Goal: Task Accomplishment & Management: Manage account settings

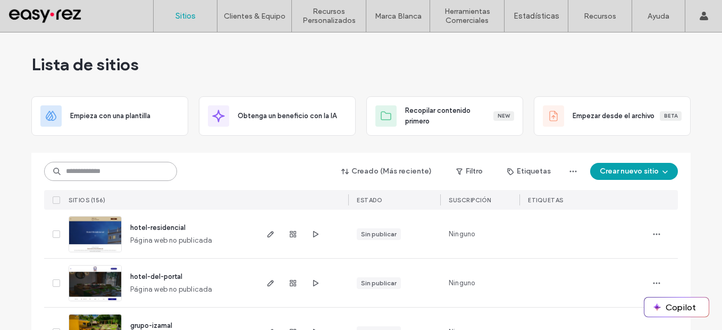
click at [161, 177] on input at bounding box center [110, 171] width 133 height 19
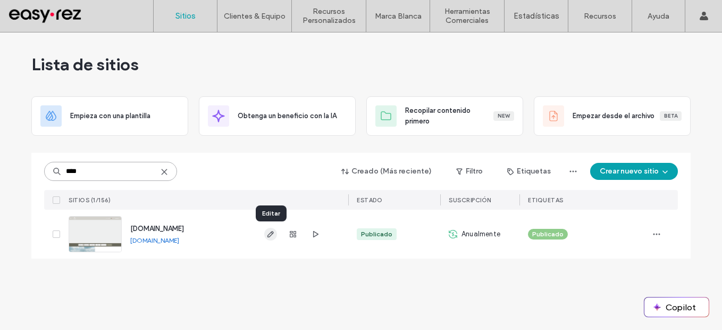
type input "****"
click at [270, 236] on use "button" at bounding box center [271, 234] width 6 height 6
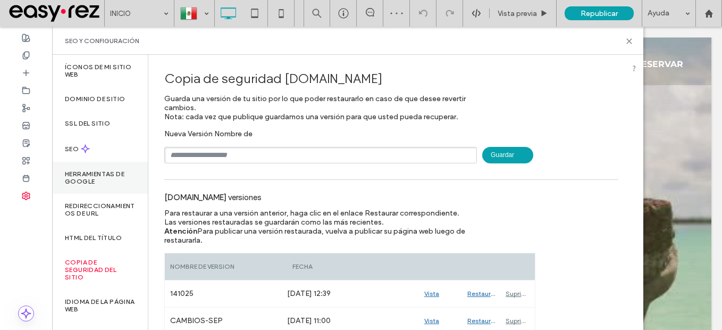
click at [96, 185] on label "Herramientas de Google" at bounding box center [100, 177] width 70 height 15
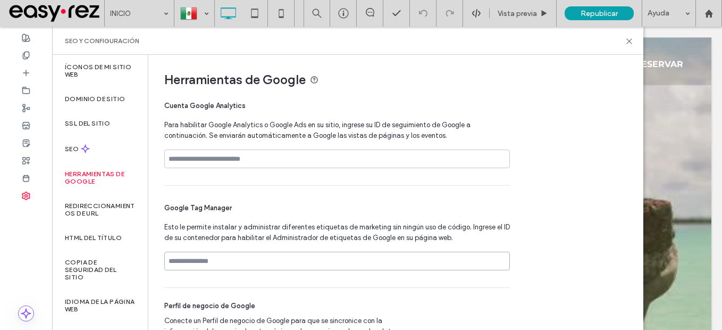
click at [255, 264] on input at bounding box center [337, 261] width 346 height 19
paste input "**********"
click at [509, 261] on input "**********" at bounding box center [337, 261] width 346 height 19
type input "**********"
click at [630, 43] on icon at bounding box center [630, 41] width 8 height 8
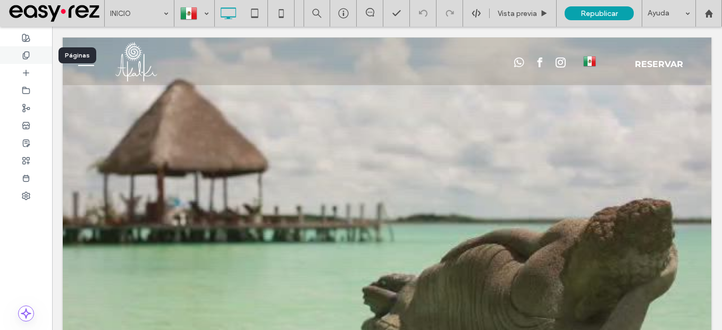
click at [33, 60] on div at bounding box center [26, 55] width 52 height 18
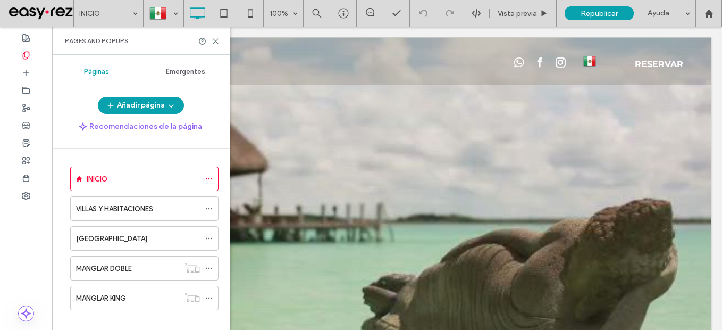
click at [193, 77] on div "Emergentes" at bounding box center [185, 71] width 89 height 23
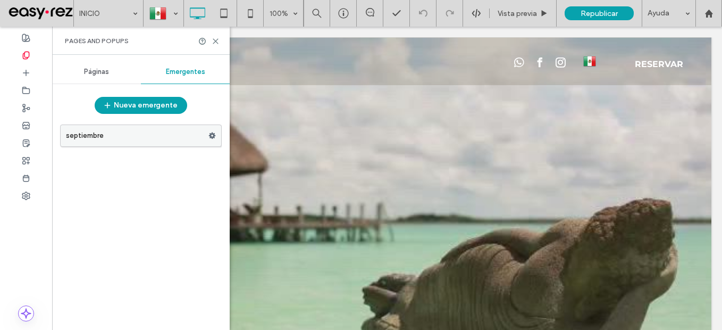
click at [210, 134] on use at bounding box center [212, 135] width 7 height 6
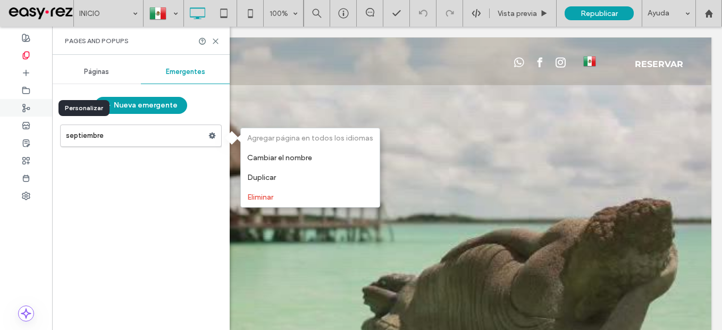
click at [24, 109] on use at bounding box center [26, 107] width 7 height 7
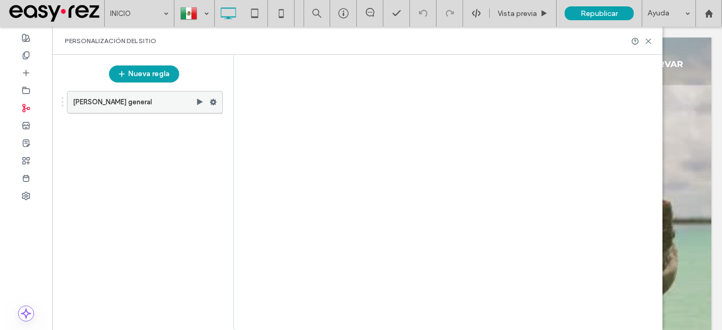
click at [213, 103] on use at bounding box center [213, 102] width 7 height 6
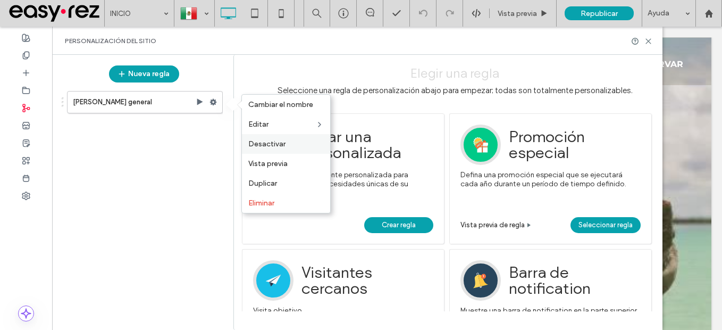
click at [275, 147] on span "Desactivar" at bounding box center [266, 143] width 37 height 9
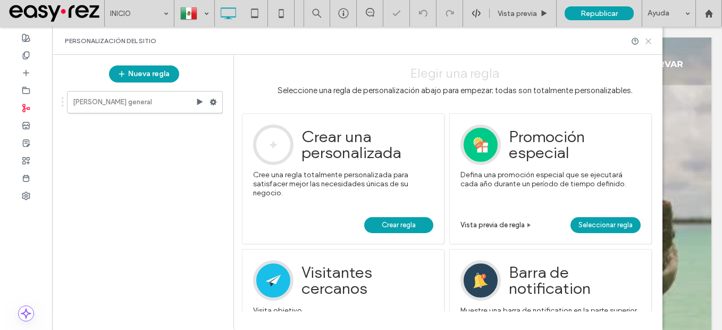
click at [647, 43] on use at bounding box center [648, 41] width 5 height 5
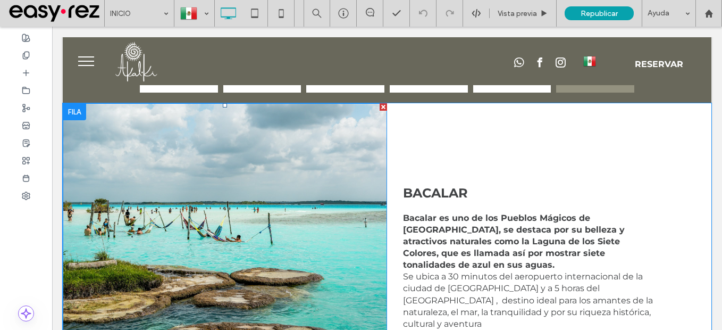
scroll to position [585, 0]
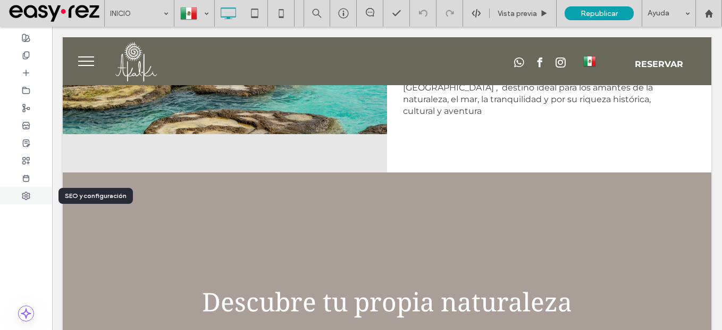
click at [30, 202] on div at bounding box center [26, 196] width 52 height 18
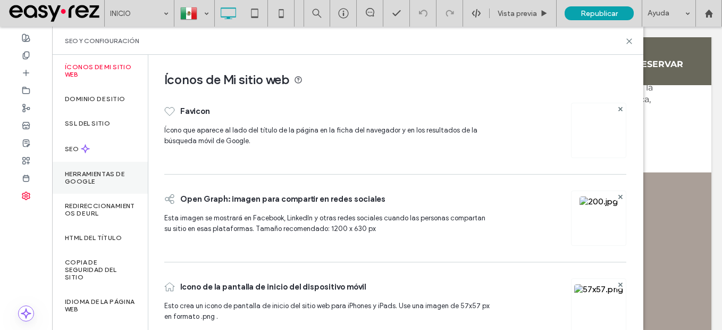
click at [102, 184] on label "Herramientas de Google" at bounding box center [100, 177] width 70 height 15
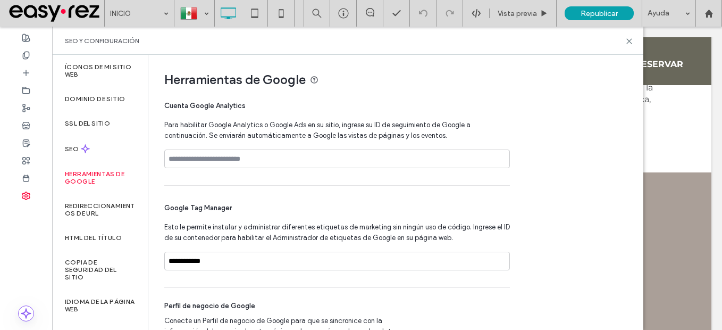
click at [624, 42] on div "SEO y configuración" at bounding box center [348, 41] width 566 height 9
click at [629, 44] on icon at bounding box center [630, 41] width 8 height 8
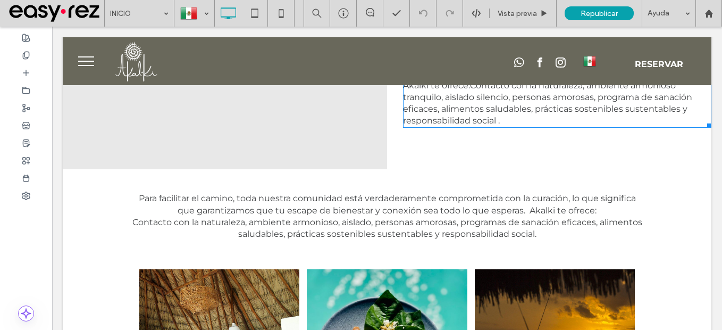
scroll to position [1460, 0]
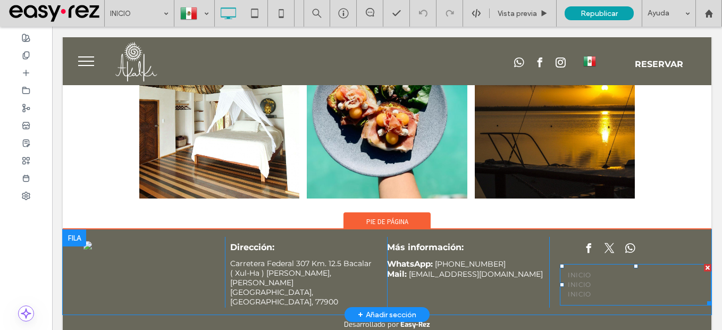
click at [704, 264] on div at bounding box center [707, 267] width 7 height 7
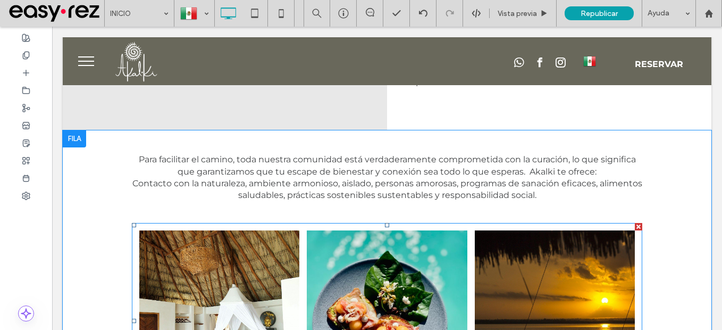
scroll to position [1398, 0]
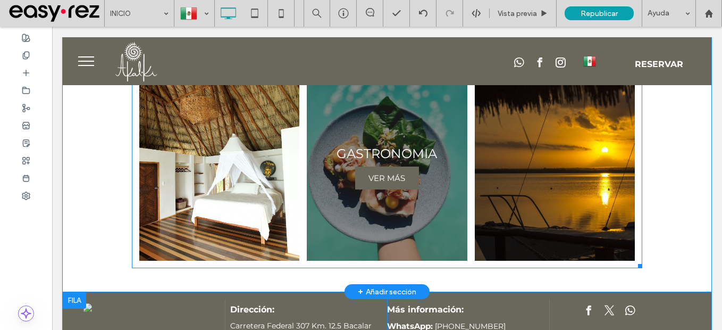
click at [393, 196] on link at bounding box center [387, 170] width 170 height 192
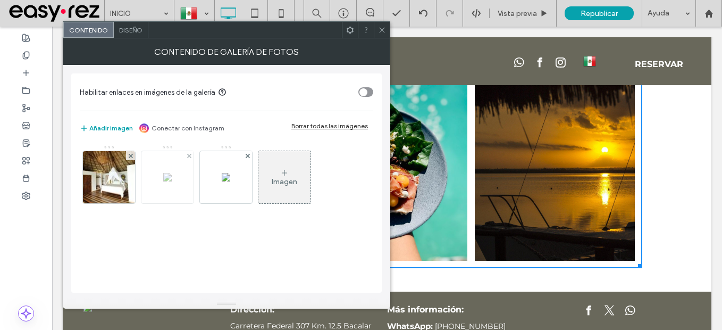
click at [172, 181] on img at bounding box center [167, 177] width 9 height 9
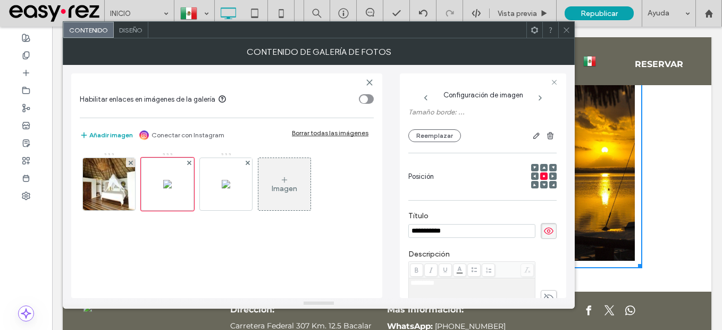
scroll to position [80, 0]
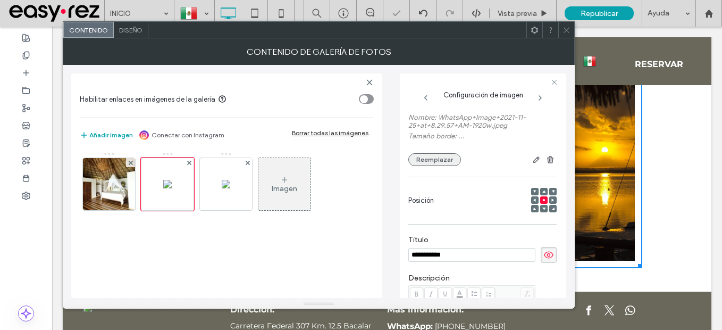
click at [434, 162] on button "Reemplazar" at bounding box center [435, 159] width 53 height 13
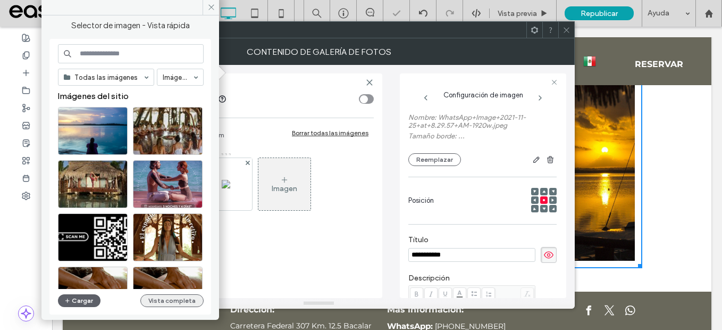
click at [181, 297] on button "Vista completa" at bounding box center [171, 300] width 63 height 13
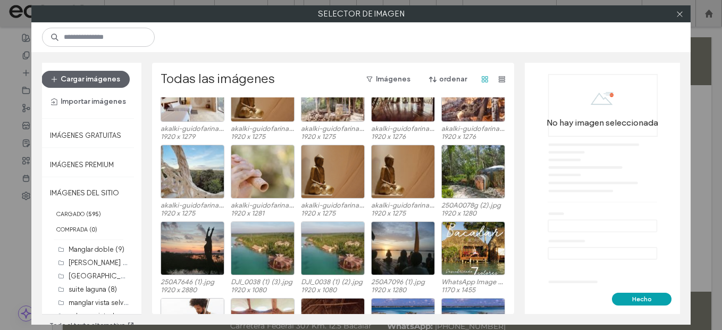
scroll to position [6319, 0]
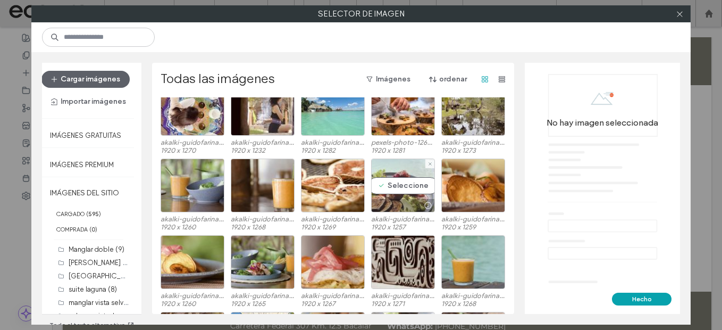
click at [395, 192] on div "Seleccione" at bounding box center [403, 186] width 64 height 54
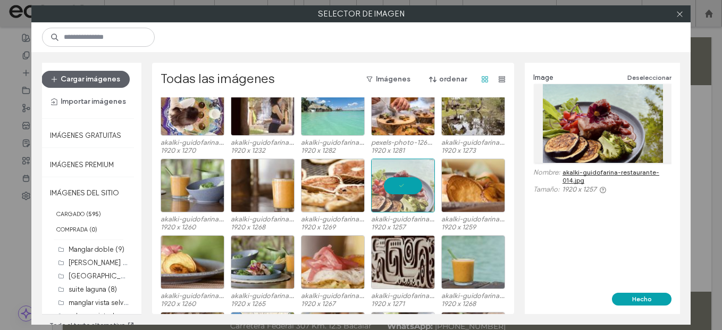
drag, startPoint x: 628, startPoint y: 296, endPoint x: 571, endPoint y: 285, distance: 57.9
click at [628, 296] on button "Hecho" at bounding box center [642, 299] width 60 height 13
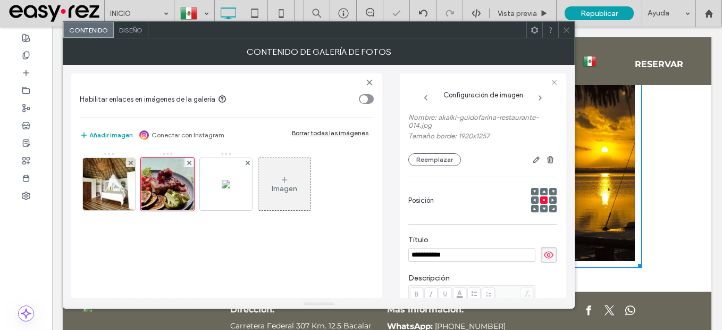
click at [567, 29] on icon at bounding box center [567, 30] width 8 height 8
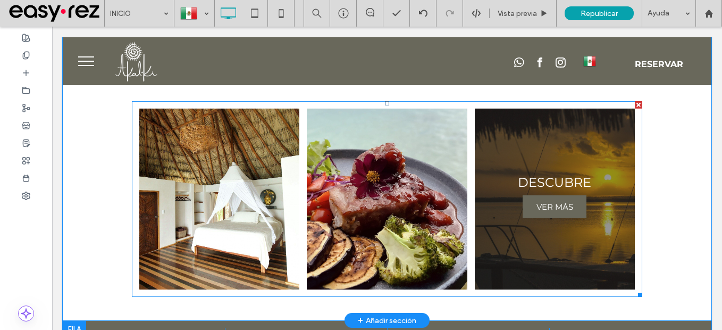
scroll to position [1344, 0]
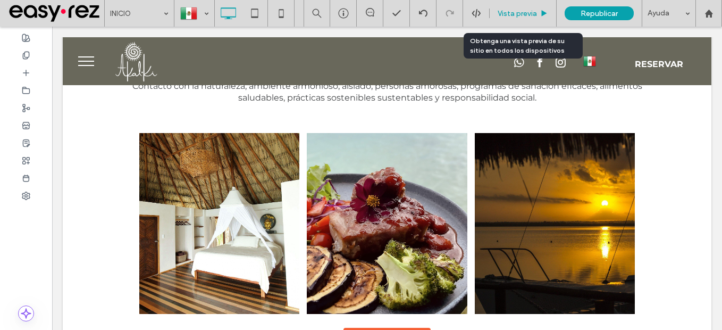
click at [519, 12] on span "Vista previa" at bounding box center [517, 13] width 39 height 9
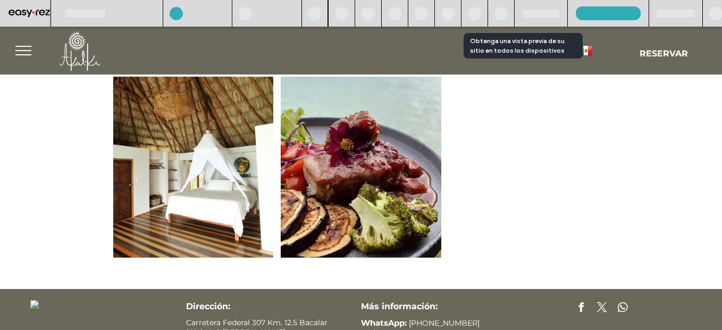
scroll to position [1323, 0]
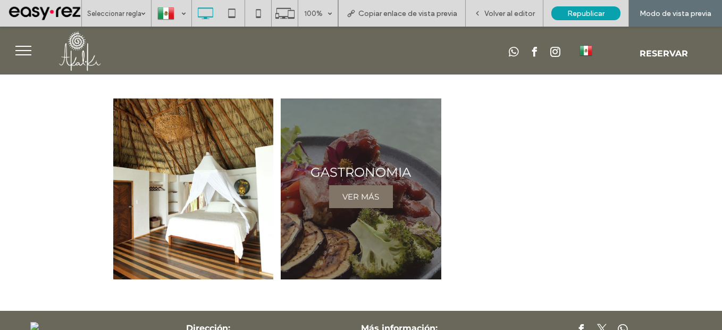
click at [351, 187] on span "VER MÁS" at bounding box center [361, 196] width 58 height 21
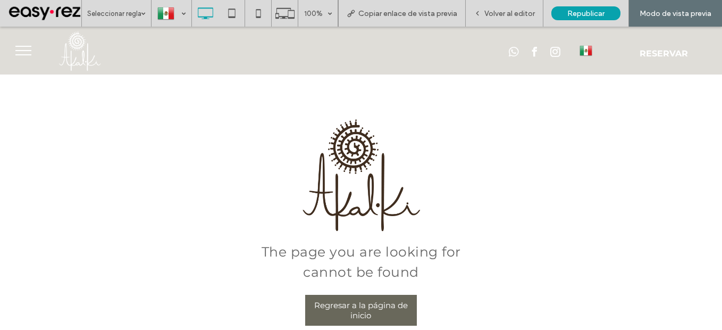
click at [19, 56] on button "menu" at bounding box center [24, 51] width 28 height 28
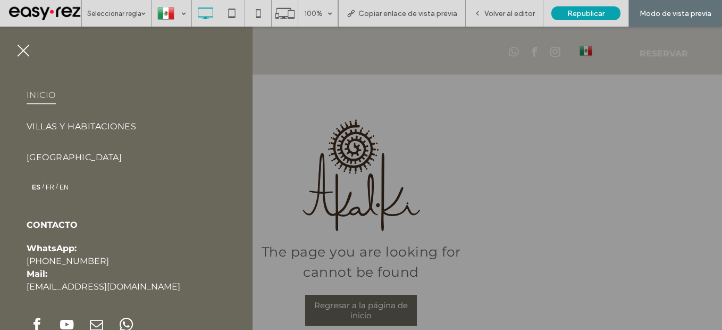
click at [51, 98] on span "INICIO" at bounding box center [41, 95] width 29 height 18
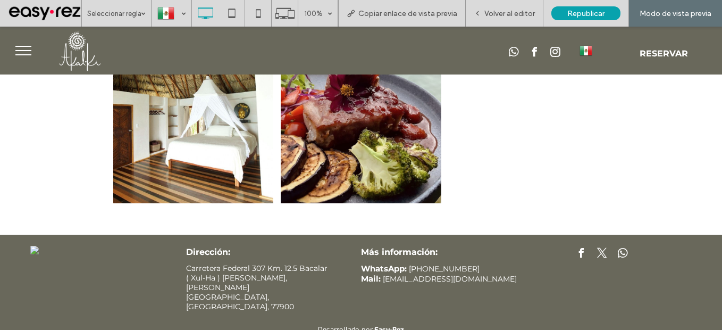
scroll to position [1408, 0]
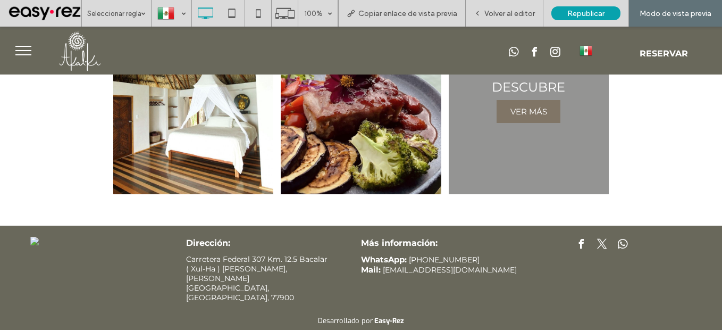
click at [521, 104] on span "VER MÁS" at bounding box center [529, 111] width 58 height 21
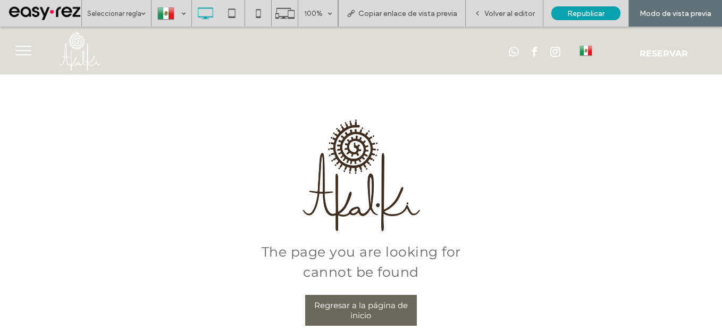
click at [91, 47] on img at bounding box center [79, 51] width 55 height 48
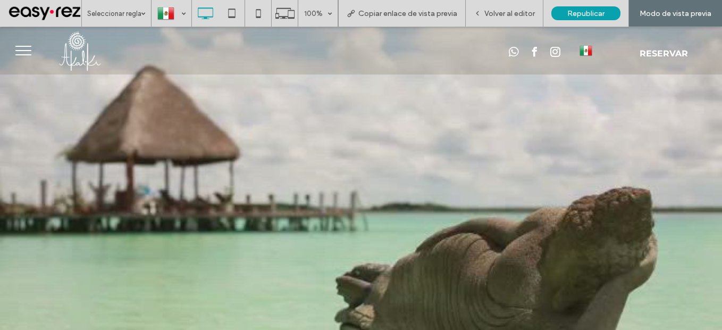
type input "**********"
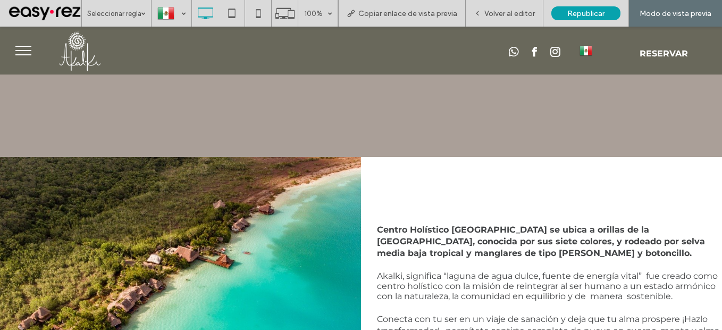
scroll to position [822, 0]
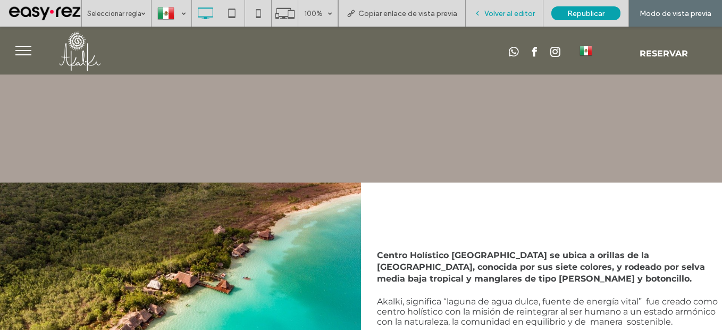
drag, startPoint x: 514, startPoint y: 12, endPoint x: 371, endPoint y: 152, distance: 200.1
click at [514, 12] on span "Volver al editor" at bounding box center [510, 13] width 51 height 9
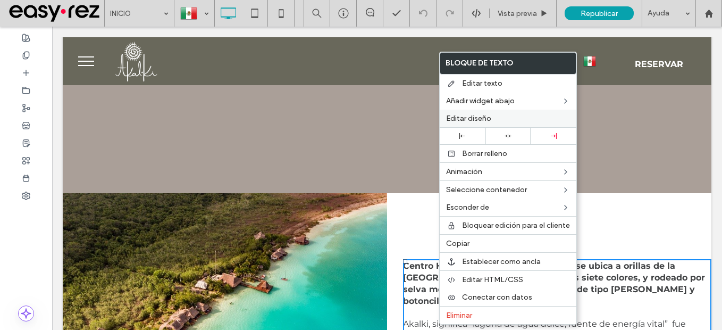
click at [476, 116] on span "Editar diseño" at bounding box center [468, 118] width 45 height 9
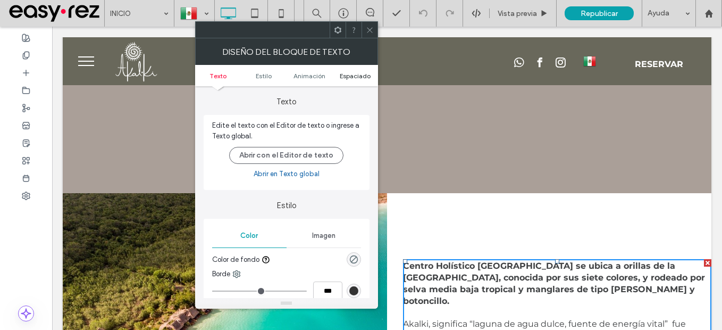
click at [346, 81] on ul "Texto Estilo Animación Espaciado" at bounding box center [286, 75] width 183 height 21
click at [348, 79] on span "Espaciado" at bounding box center [355, 76] width 31 height 8
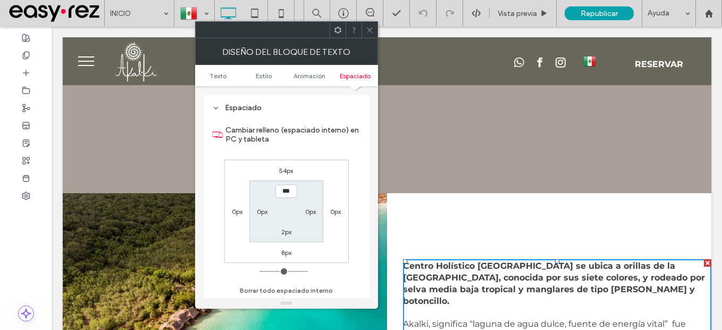
scroll to position [297, 0]
click at [293, 168] on label "54px" at bounding box center [286, 170] width 14 height 8
type input "**"
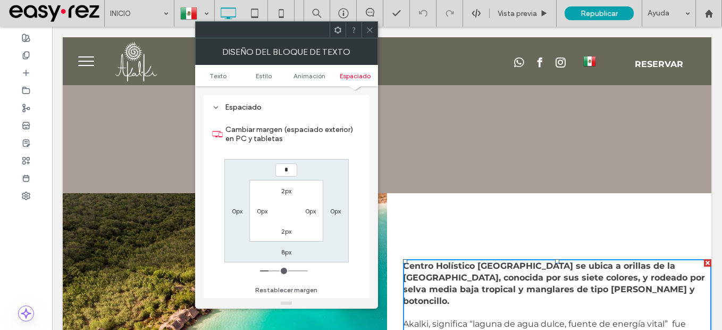
type input "*"
type input "***"
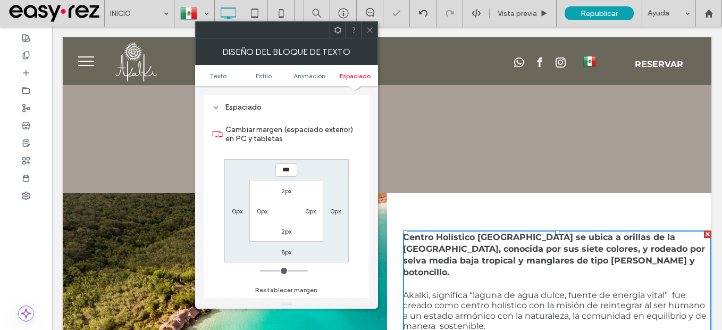
click at [367, 26] on icon at bounding box center [370, 30] width 8 height 8
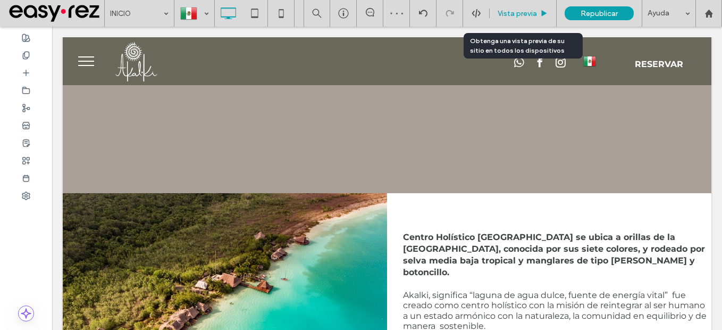
click at [505, 13] on span "Vista previa" at bounding box center [517, 13] width 39 height 9
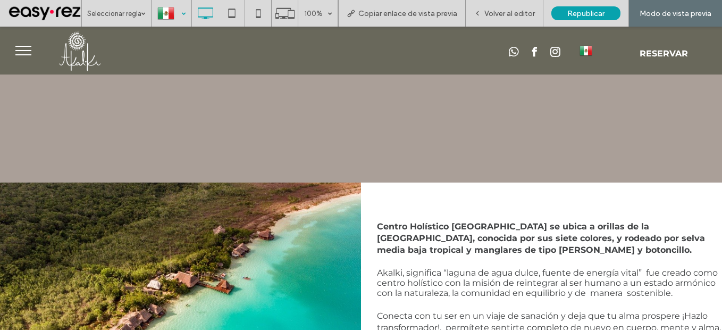
click at [181, 17] on div at bounding box center [171, 14] width 39 height 26
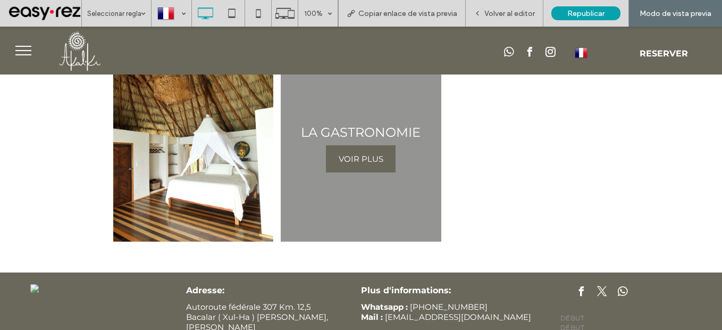
scroll to position [1426, 0]
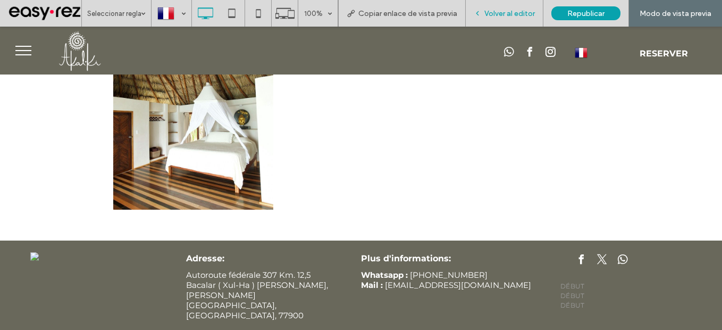
click at [506, 14] on span "Volver al editor" at bounding box center [510, 13] width 51 height 9
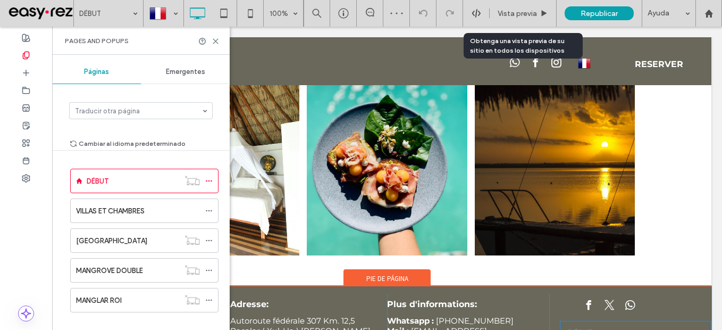
scroll to position [1461, 0]
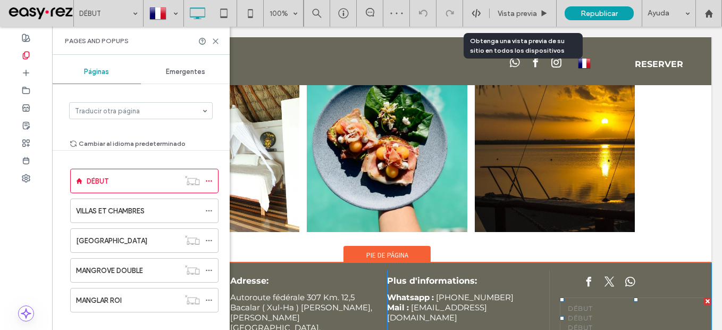
click at [704, 297] on div at bounding box center [707, 300] width 7 height 7
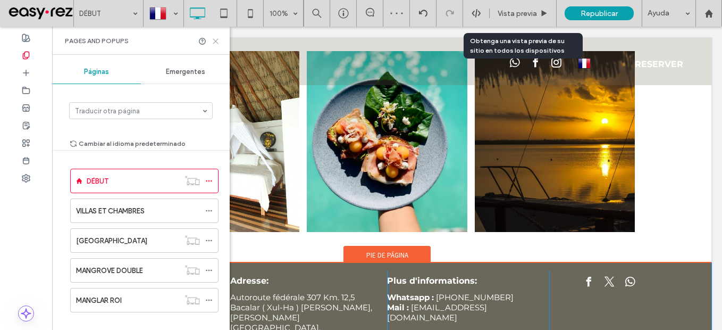
click at [214, 41] on icon at bounding box center [216, 41] width 8 height 8
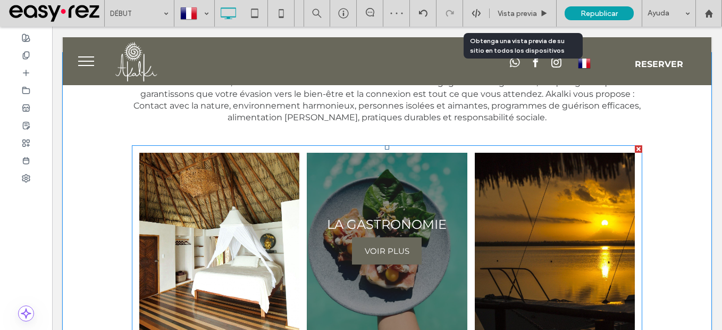
scroll to position [1355, 0]
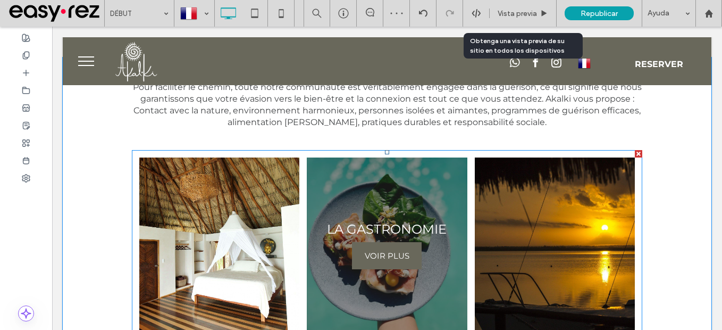
click at [410, 178] on link at bounding box center [387, 248] width 170 height 192
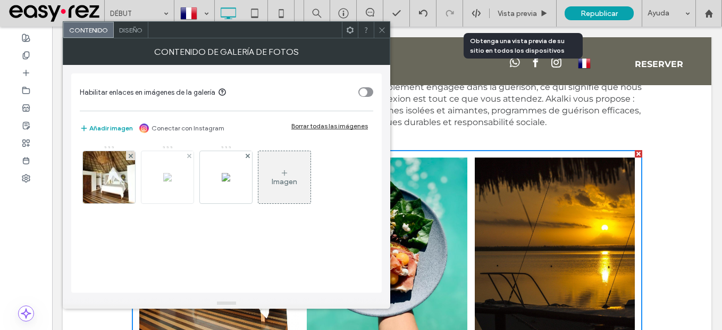
click at [172, 181] on img at bounding box center [167, 177] width 9 height 9
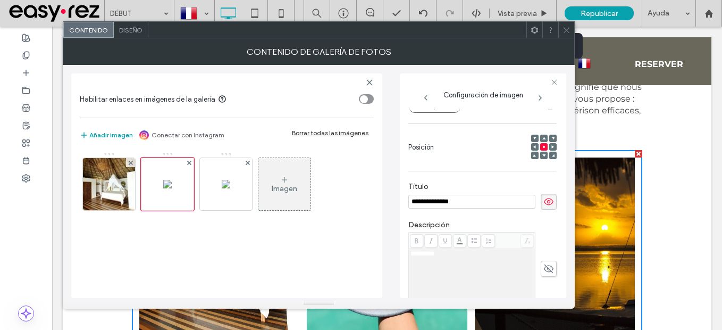
scroll to position [0, 0]
click at [440, 113] on button "Reemplazar" at bounding box center [435, 106] width 53 height 13
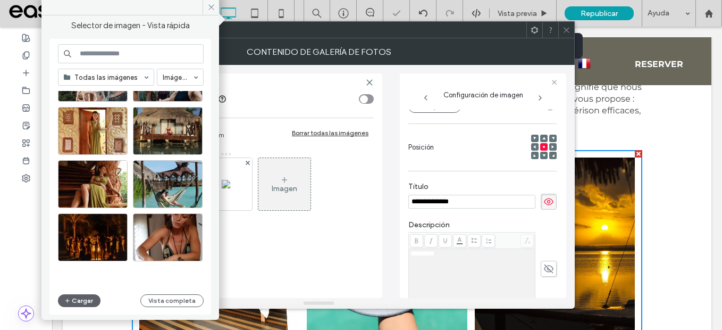
scroll to position [456, 0]
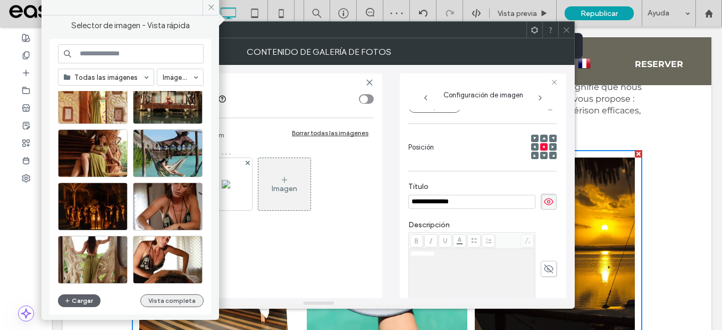
click at [171, 297] on button "Vista completa" at bounding box center [171, 300] width 63 height 13
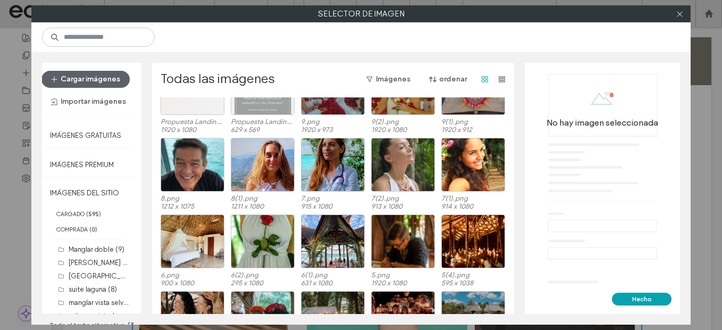
scroll to position [1643, 0]
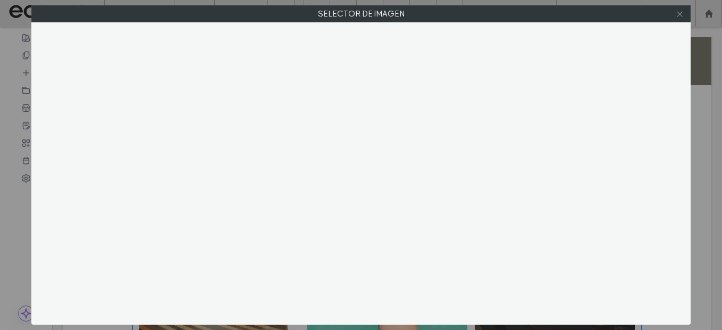
click at [683, 12] on icon at bounding box center [680, 14] width 8 height 8
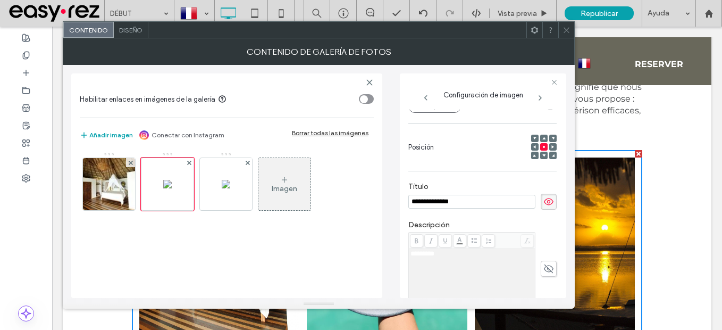
drag, startPoint x: 568, startPoint y: 32, endPoint x: 490, endPoint y: 42, distance: 78.3
click at [567, 32] on icon at bounding box center [567, 30] width 8 height 8
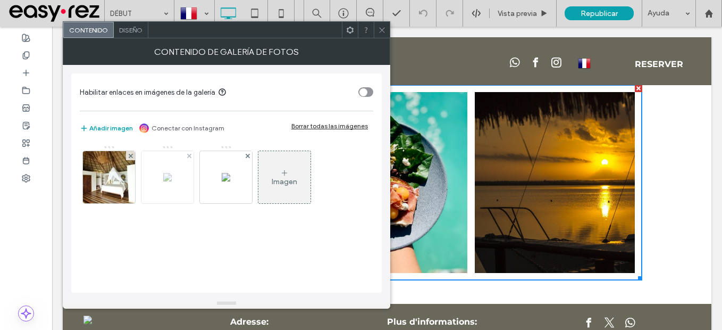
click at [163, 181] on img at bounding box center [167, 177] width 9 height 9
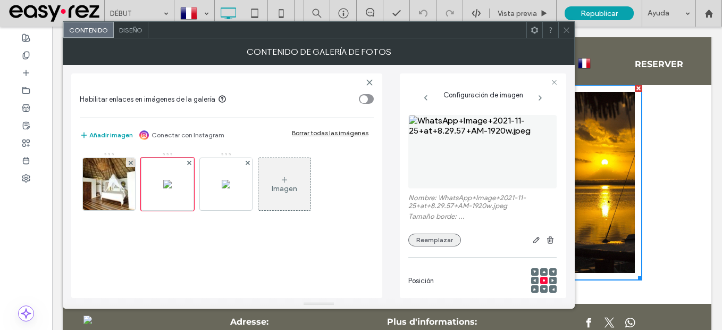
click at [445, 241] on button "Reemplazar" at bounding box center [435, 240] width 53 height 13
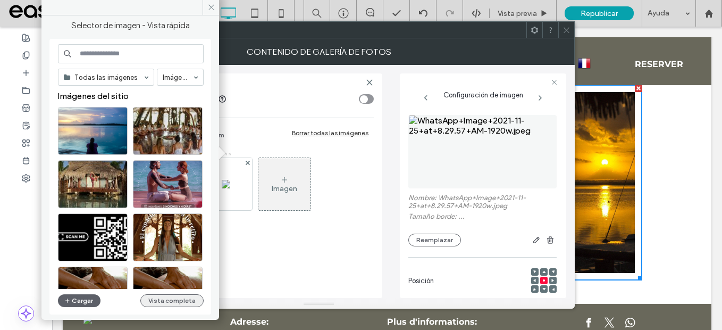
click at [180, 299] on button "Vista completa" at bounding box center [171, 300] width 63 height 13
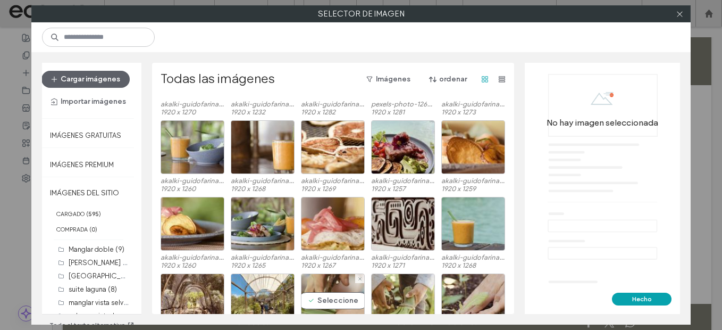
scroll to position [6340, 0]
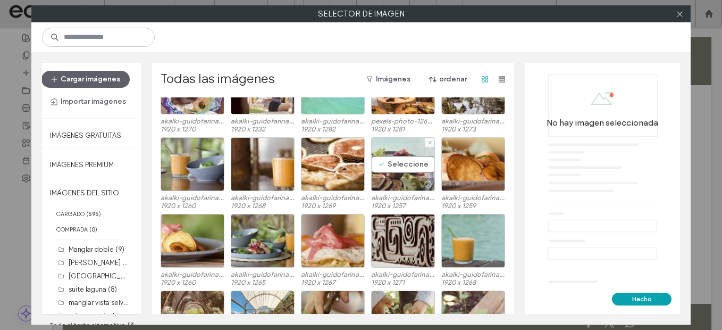
click at [396, 178] on div at bounding box center [403, 184] width 63 height 13
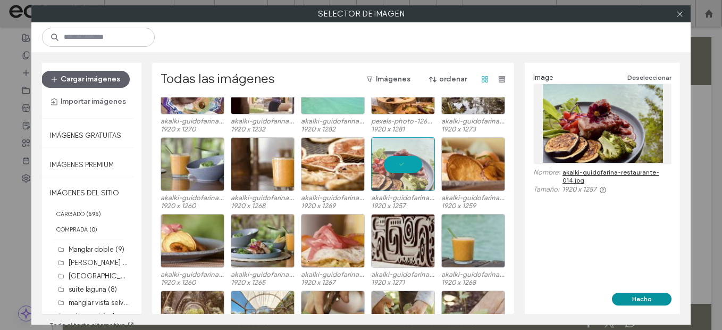
click at [639, 305] on button "Hecho" at bounding box center [642, 299] width 60 height 13
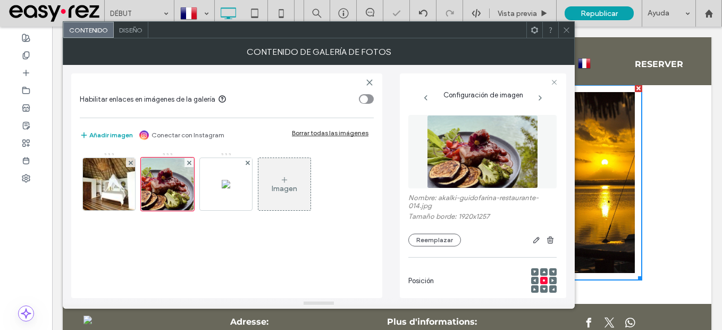
drag, startPoint x: 566, startPoint y: 28, endPoint x: 401, endPoint y: 55, distance: 167.6
click at [566, 28] on icon at bounding box center [567, 30] width 8 height 8
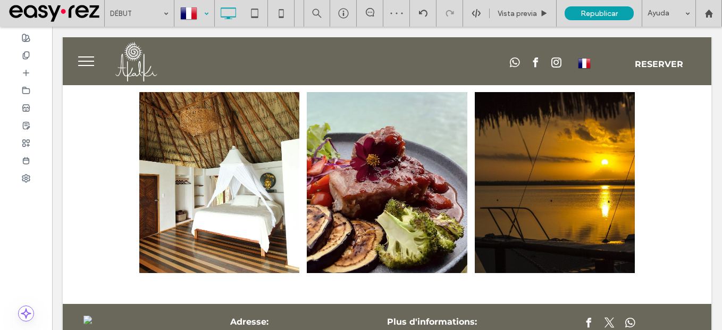
click at [207, 20] on div at bounding box center [194, 14] width 39 height 26
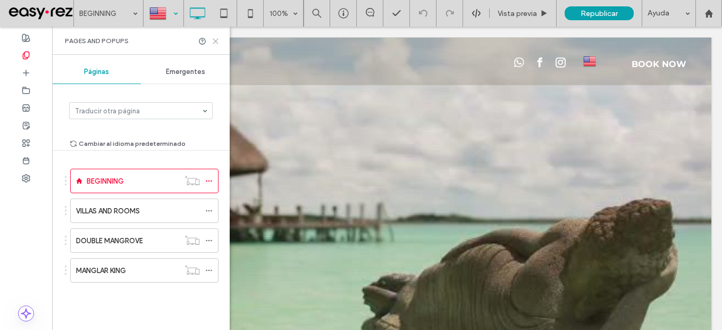
click at [216, 43] on icon at bounding box center [216, 41] width 8 height 8
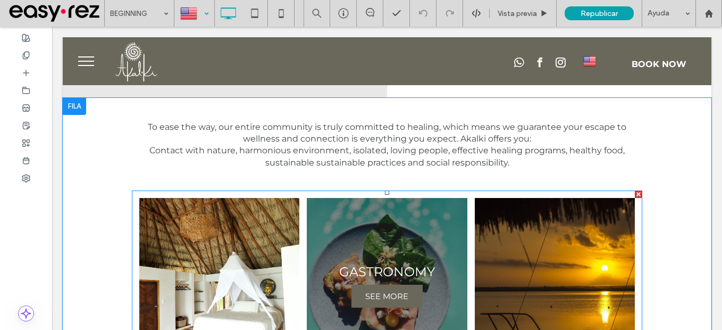
scroll to position [1224, 0]
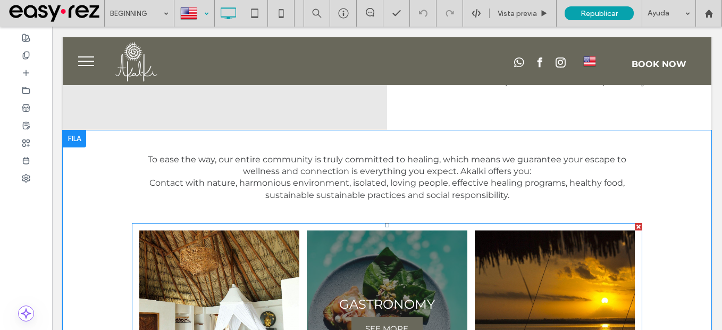
click at [411, 257] on link at bounding box center [387, 321] width 170 height 192
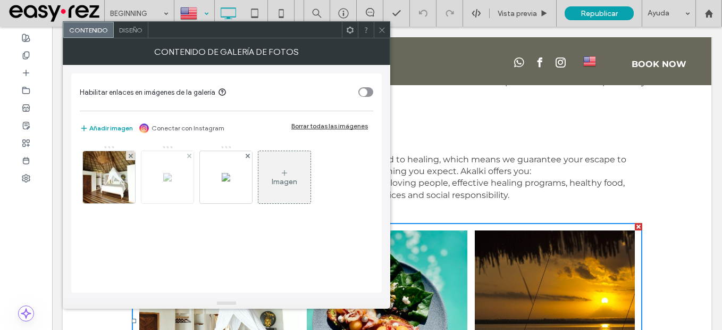
click at [172, 181] on img at bounding box center [167, 177] width 9 height 9
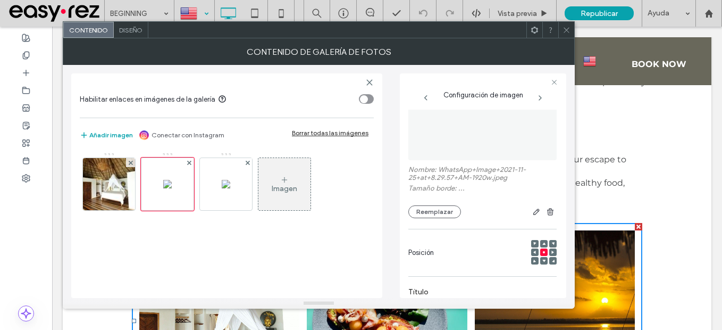
scroll to position [27, 0]
click at [444, 211] on button "Reemplazar" at bounding box center [435, 212] width 53 height 13
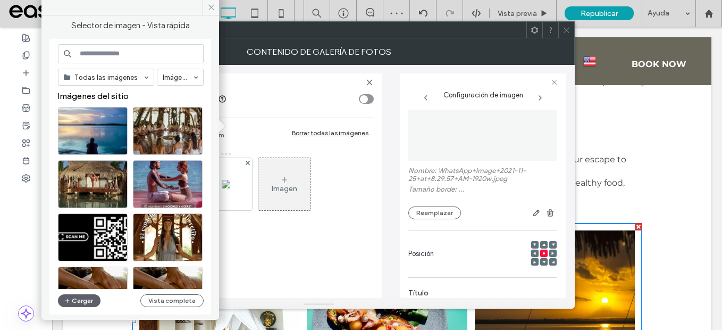
click at [170, 310] on div "Todas las imágenes Imágenes Imágenes del sitio Cargar Vista completa" at bounding box center [130, 177] width 162 height 276
click at [193, 301] on button "Vista completa" at bounding box center [171, 300] width 63 height 13
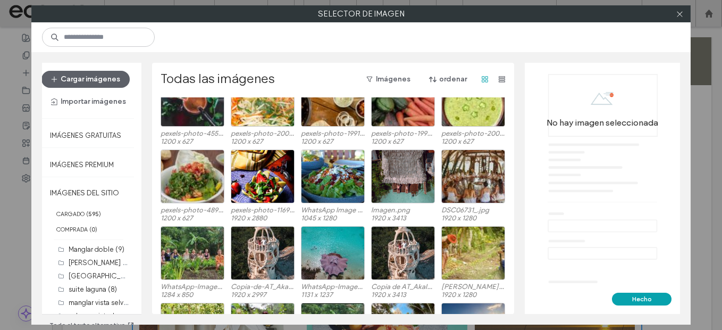
scroll to position [1907, 0]
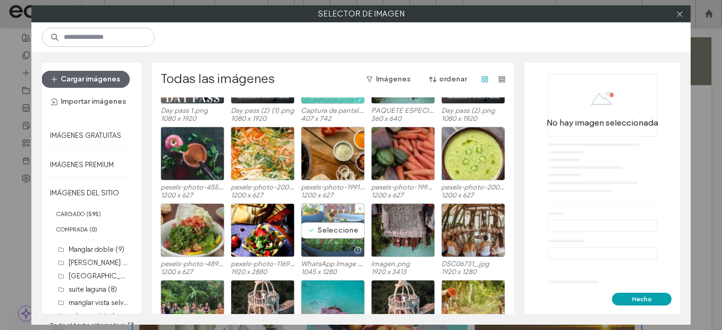
click at [324, 226] on div "Seleccione" at bounding box center [333, 230] width 64 height 54
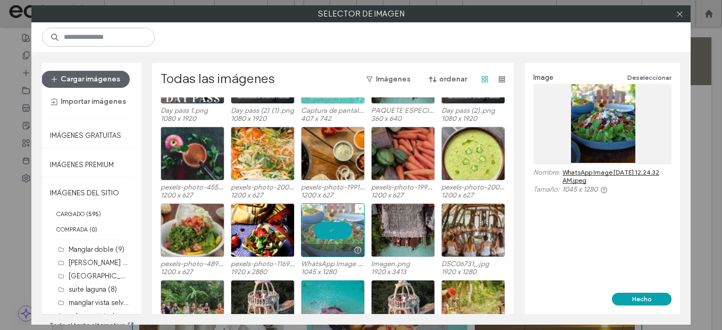
click at [320, 239] on div at bounding box center [333, 230] width 64 height 54
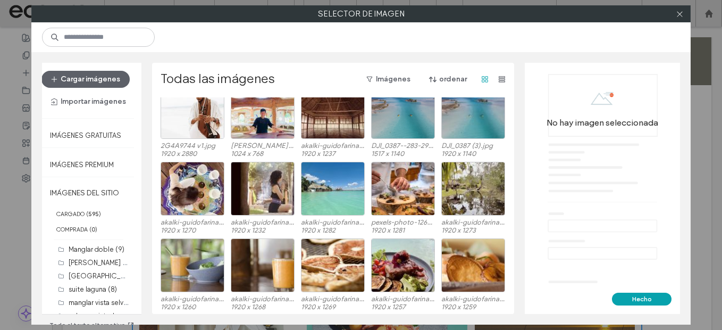
scroll to position [6234, 0]
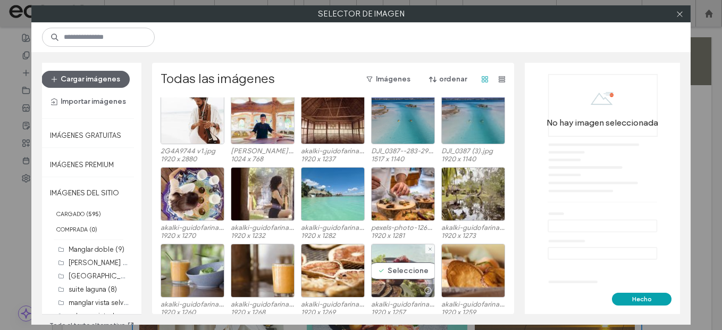
click at [408, 267] on div "Seleccione" at bounding box center [403, 271] width 64 height 54
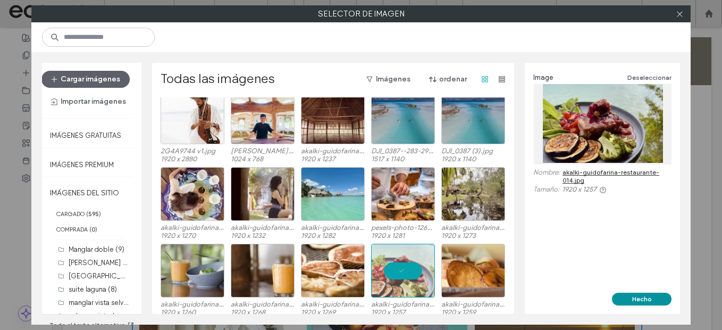
click at [658, 302] on button "Hecho" at bounding box center [642, 299] width 60 height 13
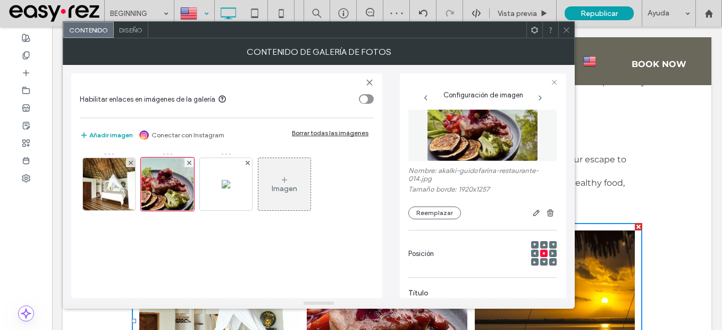
click at [561, 29] on div at bounding box center [567, 30] width 16 height 16
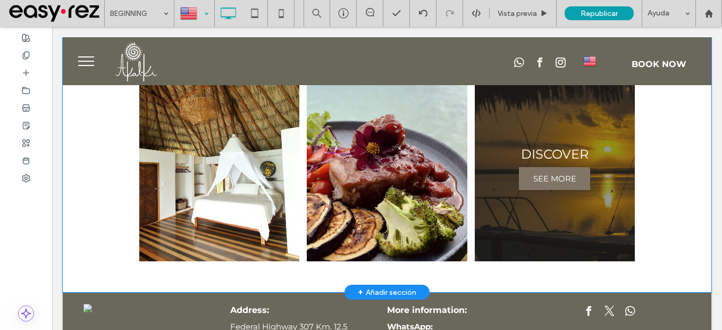
scroll to position [1277, 0]
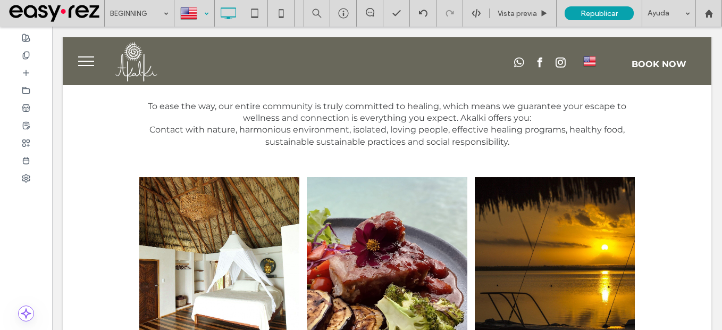
click at [204, 11] on div at bounding box center [194, 14] width 39 height 26
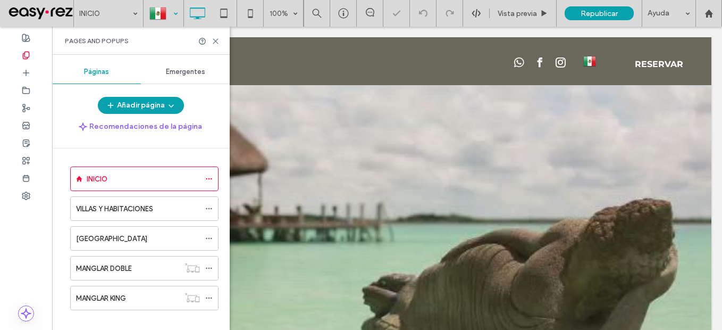
scroll to position [692, 0]
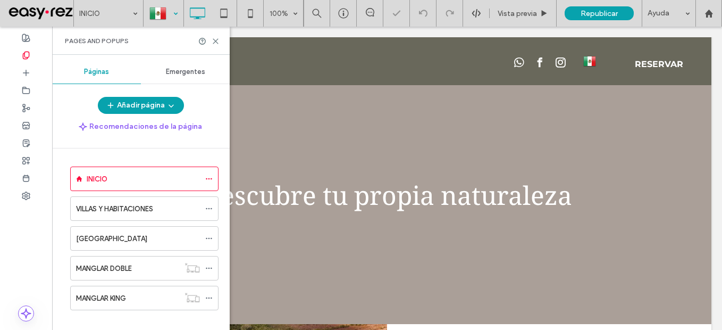
click at [215, 36] on div "Pages and Popups" at bounding box center [141, 41] width 178 height 28
click at [214, 42] on use at bounding box center [215, 41] width 5 height 5
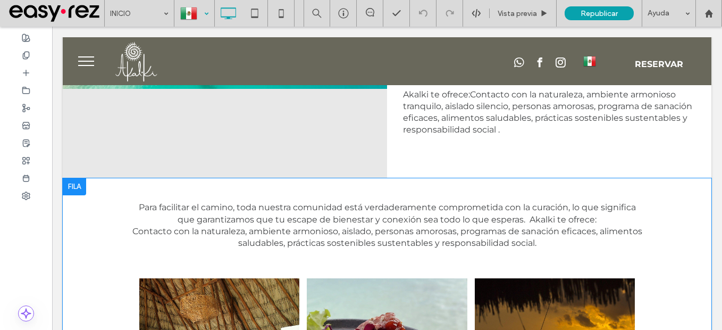
scroll to position [1064, 0]
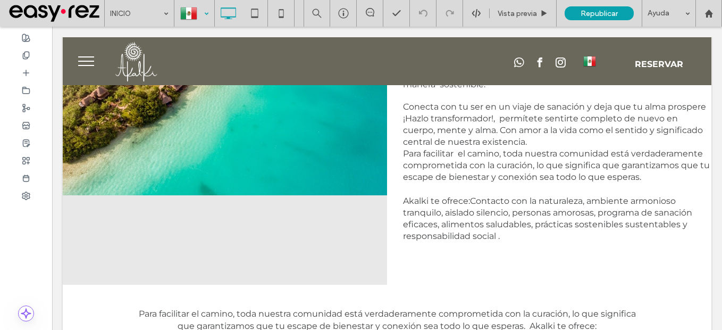
click at [197, 18] on div at bounding box center [194, 14] width 39 height 26
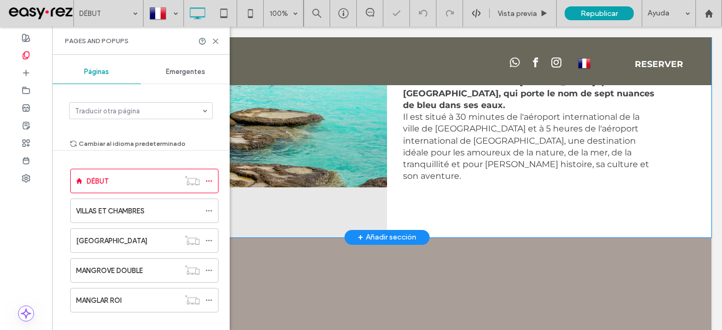
type input "**********"
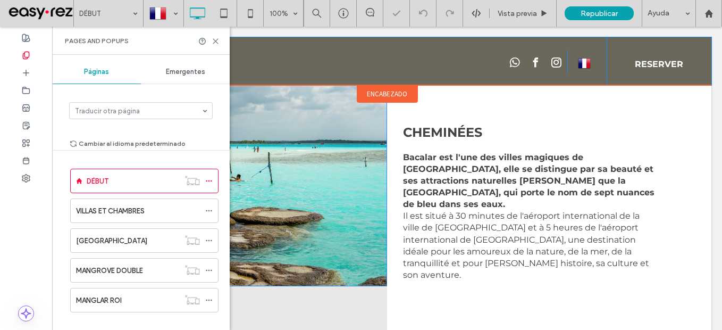
scroll to position [319, 0]
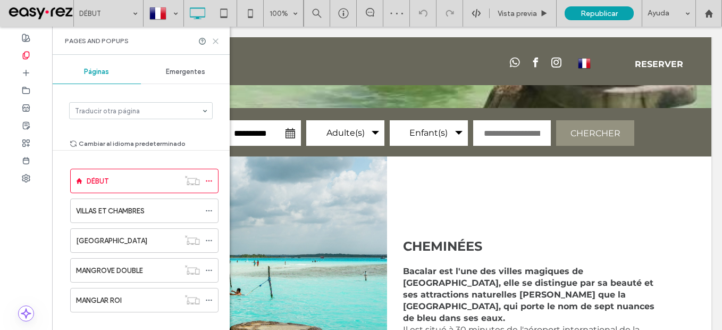
click at [213, 43] on icon at bounding box center [216, 41] width 8 height 8
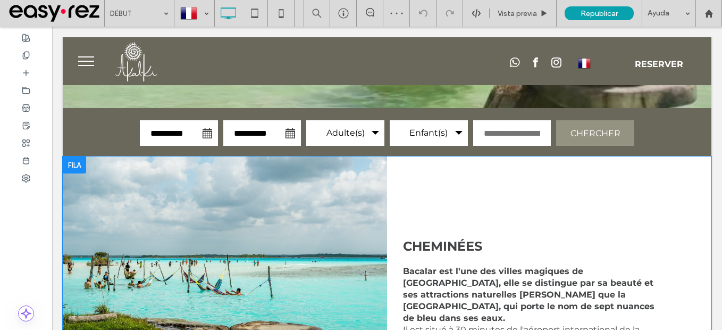
click at [422, 205] on div "CHEMINÉES [GEOGRAPHIC_DATA] est l'une des villes magiques de [GEOGRAPHIC_DATA],…" at bounding box center [549, 303] width 325 height 294
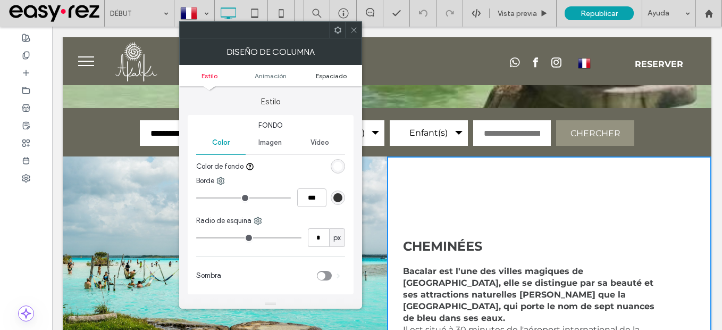
click at [328, 72] on span "Espaciado" at bounding box center [331, 76] width 31 height 8
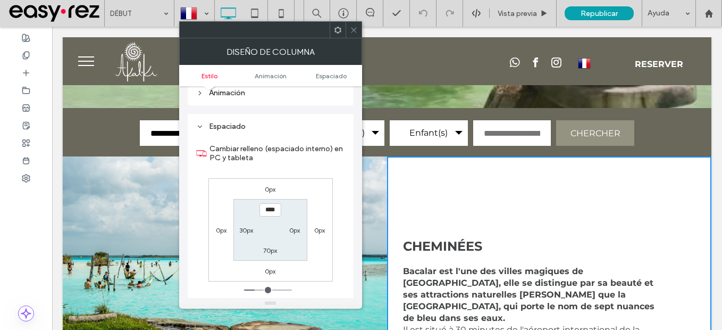
scroll to position [242, 0]
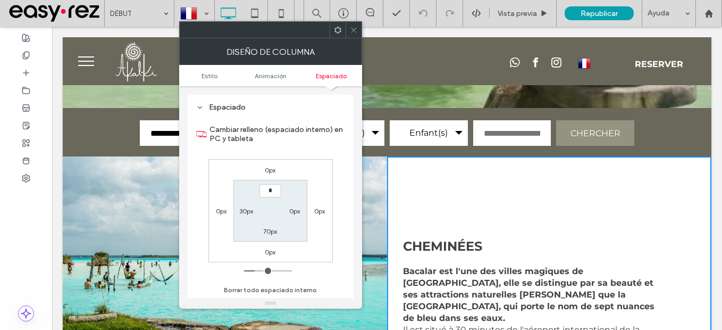
type input "***"
type input "*"
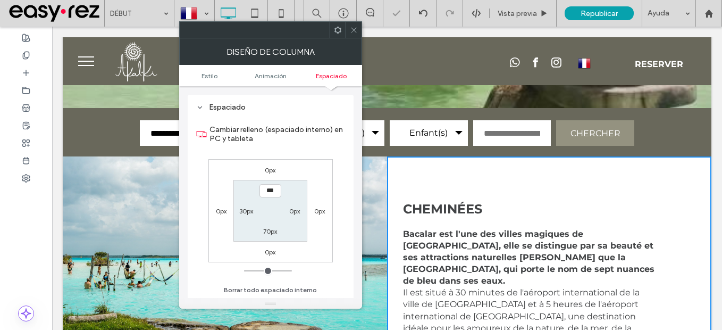
click at [351, 37] on span at bounding box center [354, 30] width 8 height 16
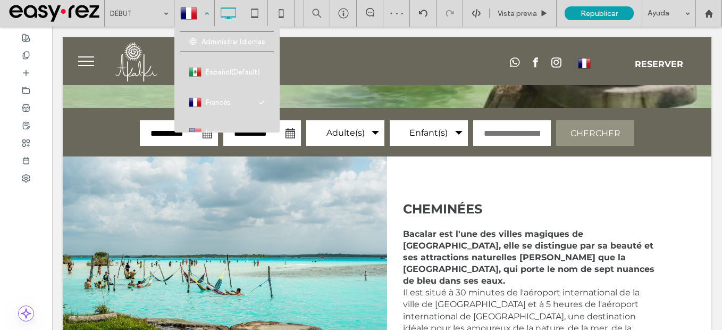
click at [208, 13] on div at bounding box center [194, 14] width 39 height 26
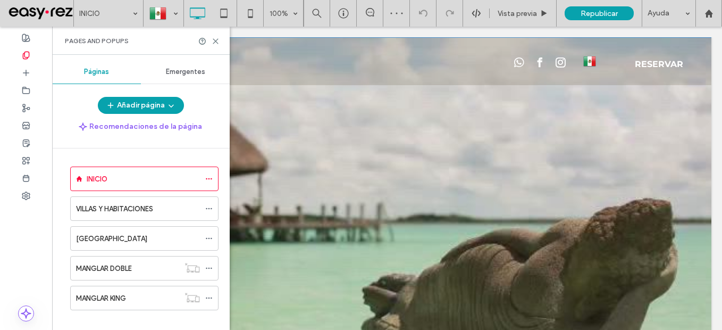
type input "**********"
click at [215, 39] on icon at bounding box center [216, 41] width 8 height 8
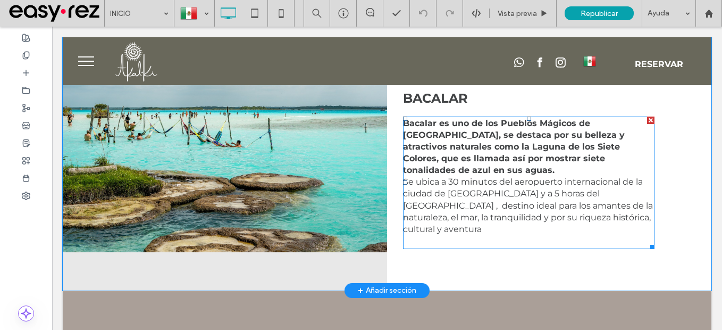
scroll to position [372, 0]
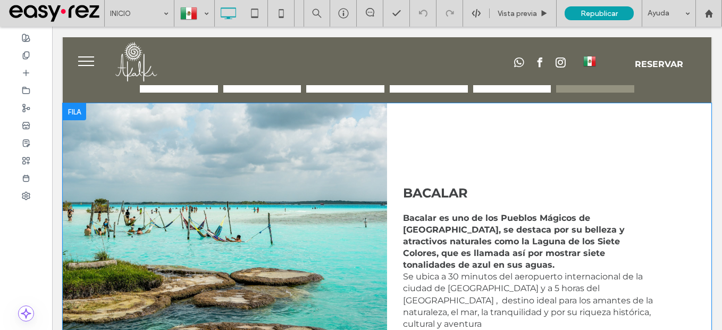
click at [420, 149] on div "BACALAR Bacalar es uno de los Pueblos Mágicos de [GEOGRAPHIC_DATA], se destaca …" at bounding box center [549, 244] width 325 height 282
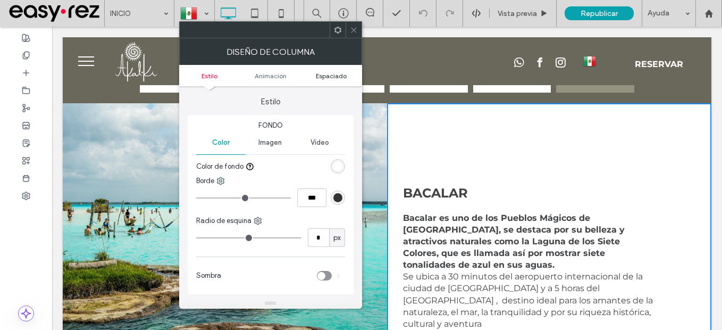
click at [339, 73] on span "Espaciado" at bounding box center [331, 76] width 31 height 8
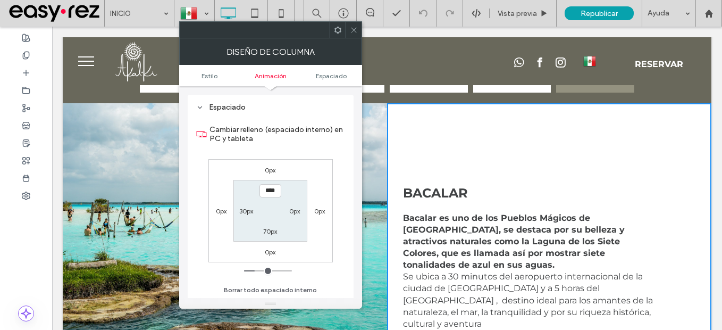
scroll to position [242, 0]
type input "***"
type input "*"
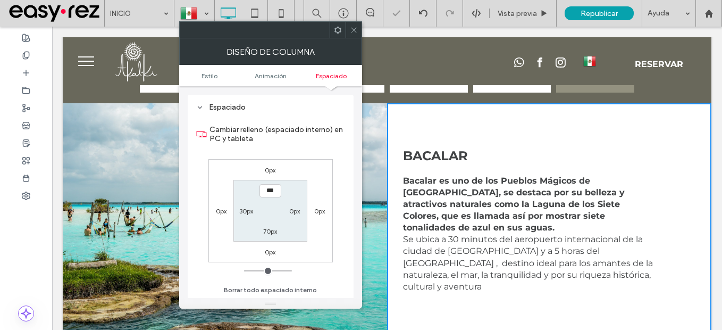
click at [355, 27] on icon at bounding box center [354, 30] width 8 height 8
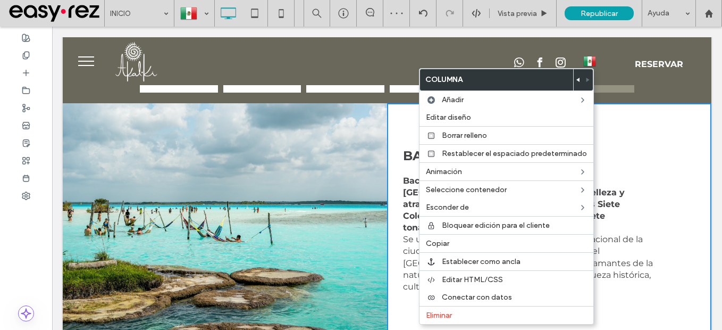
click at [688, 209] on div "BACALAR Bacalar es uno de los Pueblos Mágicos de [GEOGRAPHIC_DATA], se destaca …" at bounding box center [549, 225] width 325 height 245
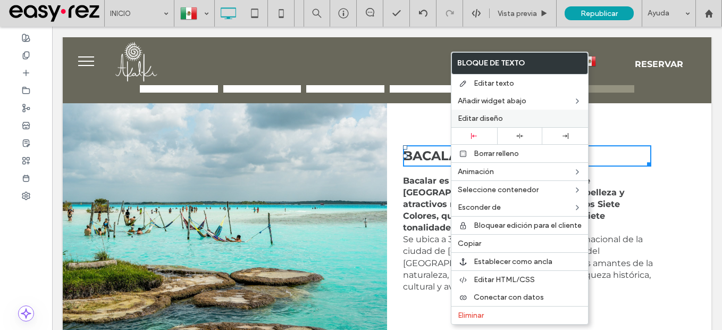
click at [500, 120] on span "Editar diseño" at bounding box center [480, 118] width 45 height 9
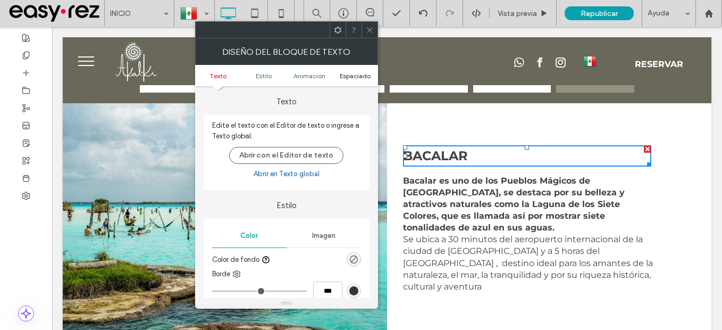
click at [364, 79] on span "Espaciado" at bounding box center [355, 76] width 31 height 8
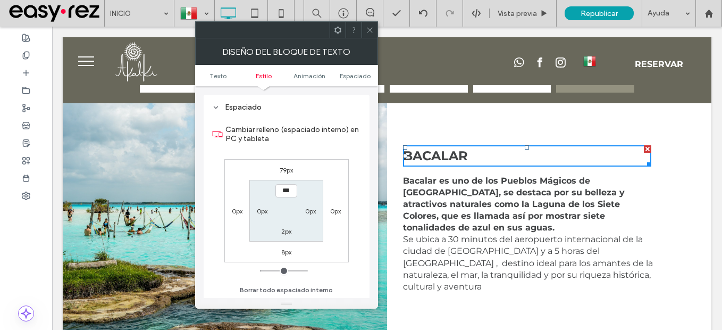
scroll to position [297, 0]
click at [368, 28] on icon at bounding box center [370, 30] width 8 height 8
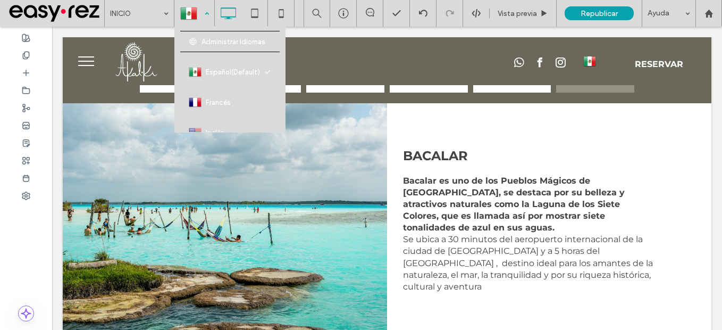
click at [207, 25] on div at bounding box center [194, 14] width 39 height 26
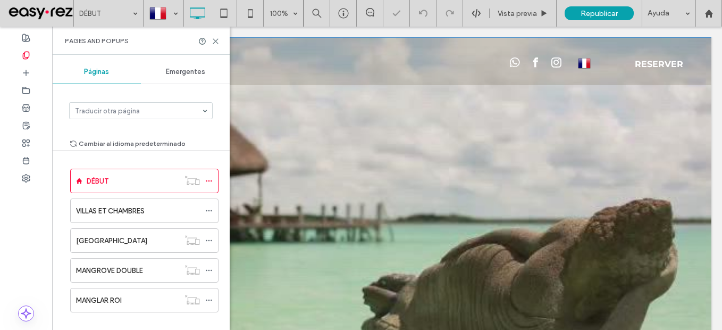
type input "**********"
drag, startPoint x: 215, startPoint y: 44, endPoint x: 147, endPoint y: 11, distance: 75.7
click at [215, 44] on icon at bounding box center [216, 41] width 8 height 8
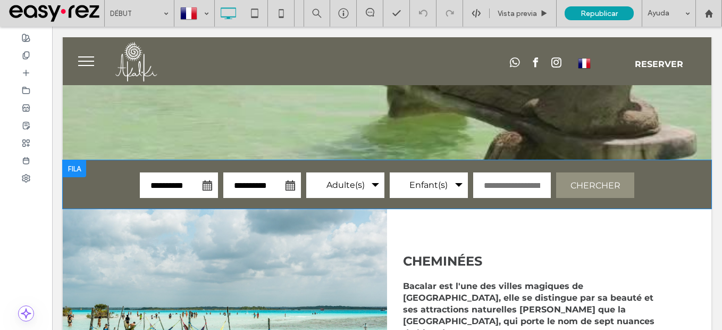
scroll to position [266, 0]
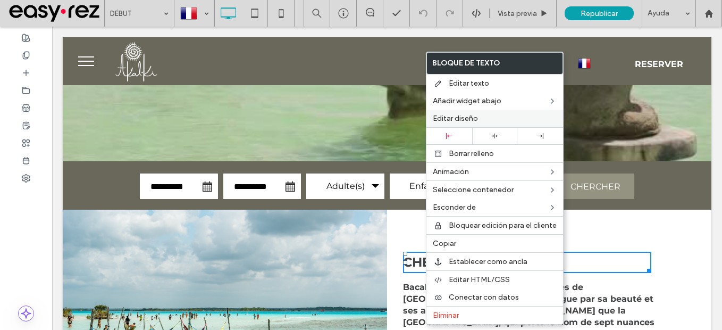
click at [452, 112] on div "Editar diseño" at bounding box center [495, 119] width 137 height 18
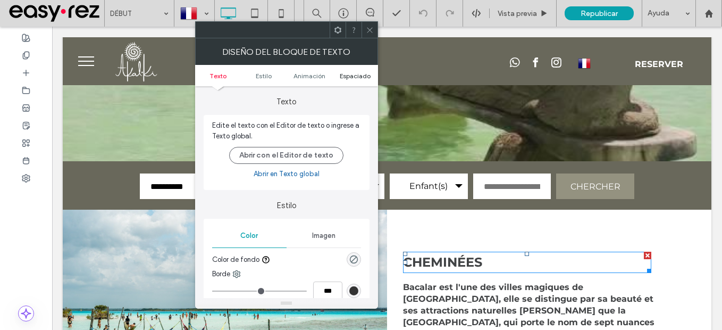
click at [352, 75] on span "Espaciado" at bounding box center [355, 76] width 31 height 8
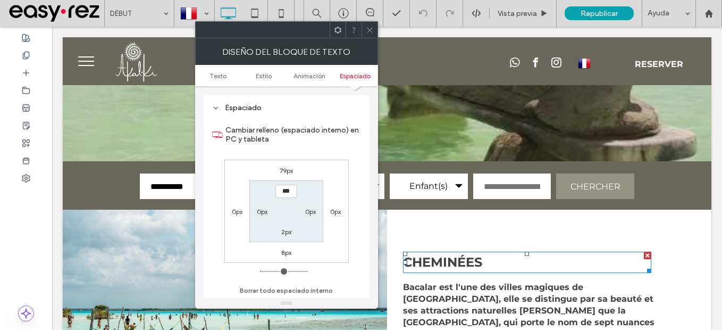
scroll to position [297, 0]
click at [367, 26] on icon at bounding box center [370, 30] width 8 height 8
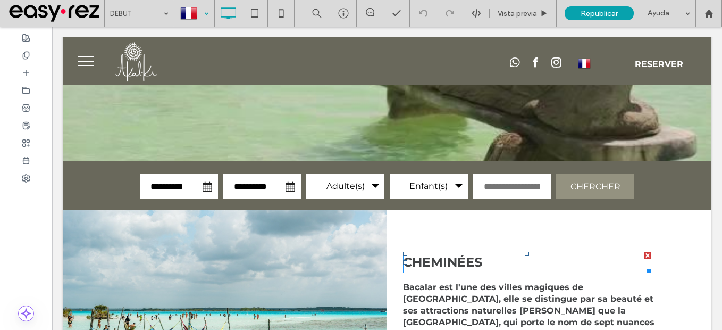
drag, startPoint x: 203, startPoint y: 12, endPoint x: 197, endPoint y: 21, distance: 10.3
click at [203, 12] on div at bounding box center [194, 14] width 39 height 26
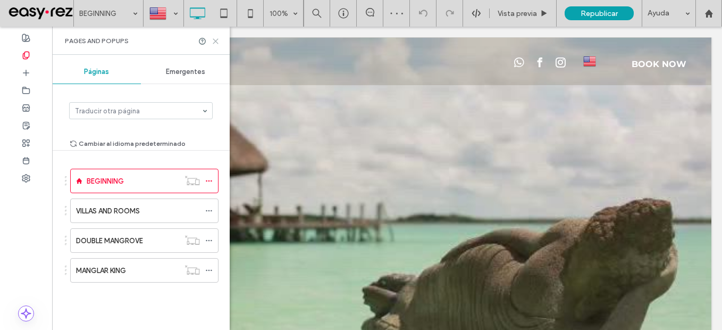
click at [215, 43] on icon at bounding box center [216, 41] width 8 height 8
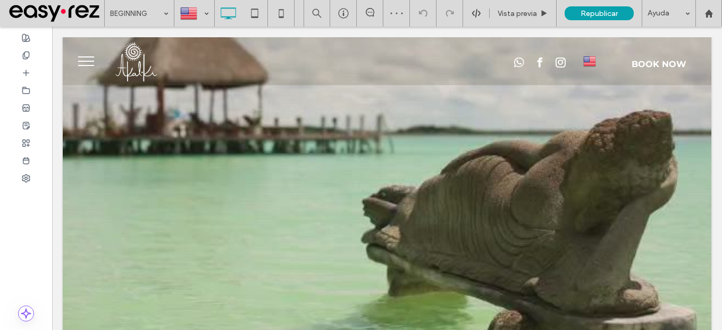
scroll to position [372, 0]
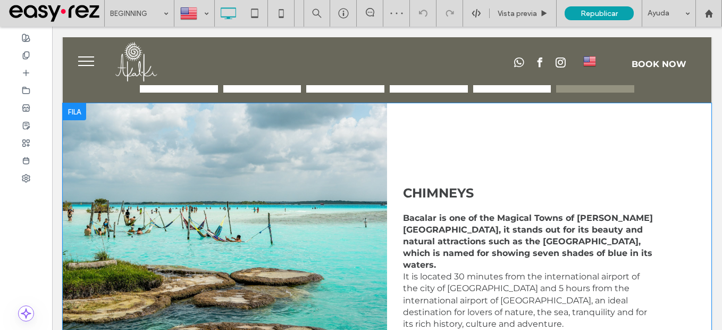
click at [409, 127] on div "CHIMNEYS [GEOGRAPHIC_DATA] is one of the Magical Towns of [PERSON_NAME][GEOGRAP…" at bounding box center [549, 244] width 325 height 282
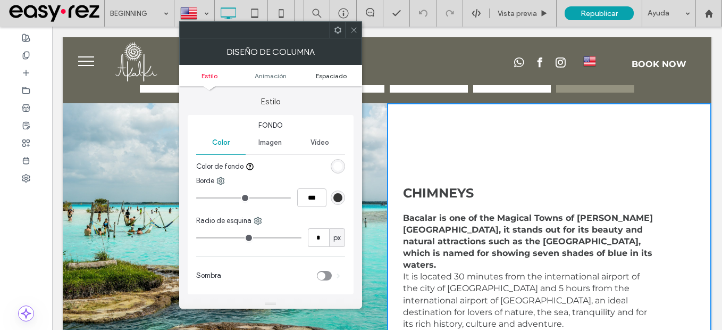
click at [319, 74] on span "Espaciado" at bounding box center [331, 76] width 31 height 8
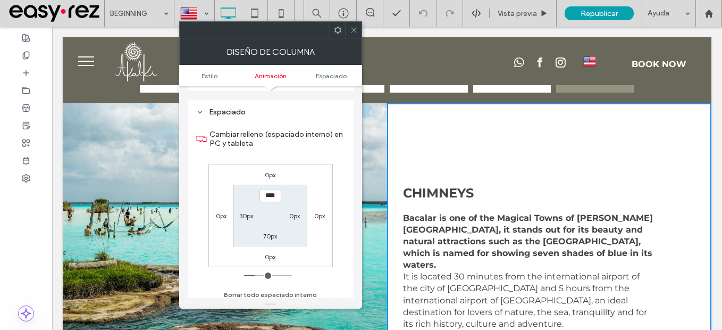
scroll to position [242, 0]
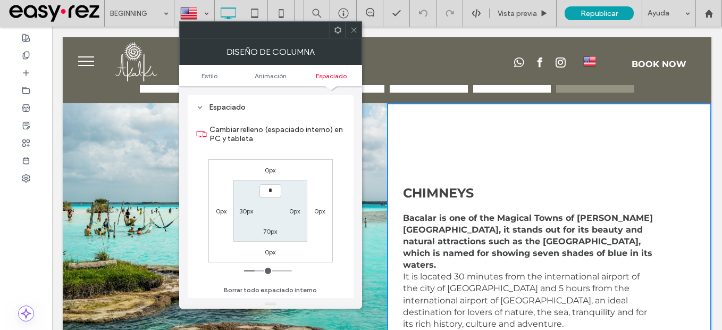
type input "***"
type input "*"
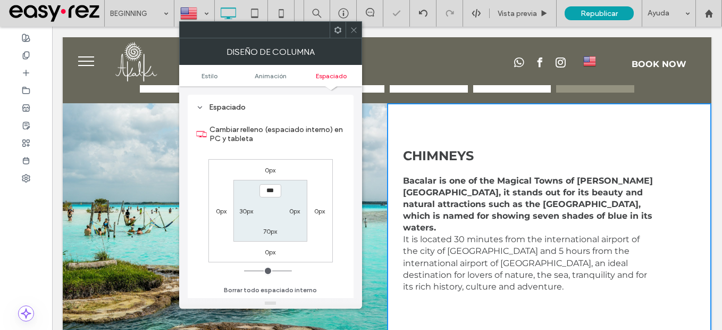
drag, startPoint x: 357, startPoint y: 26, endPoint x: 354, endPoint y: 49, distance: 23.1
click at [356, 26] on icon at bounding box center [354, 30] width 8 height 8
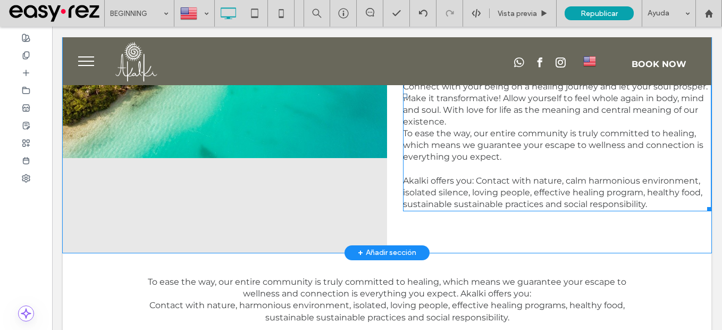
scroll to position [1277, 0]
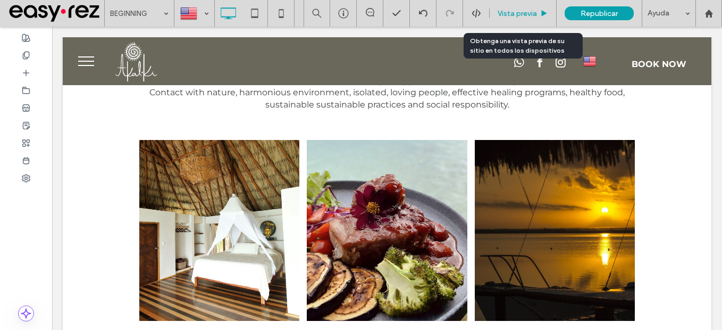
click at [516, 10] on span "Vista previa" at bounding box center [517, 13] width 39 height 9
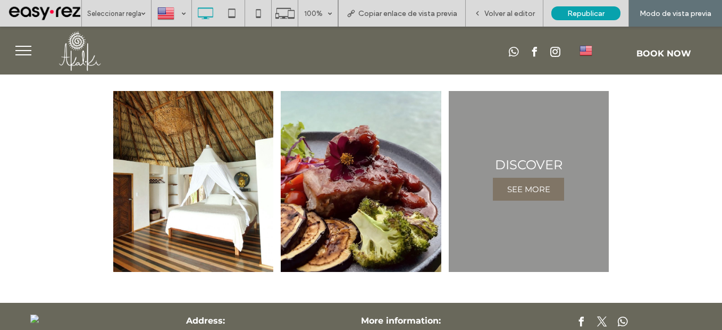
scroll to position [1402, 0]
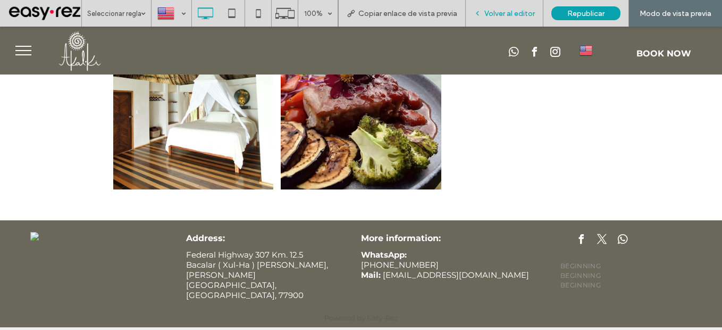
click at [516, 18] on span "Volver al editor" at bounding box center [510, 13] width 51 height 9
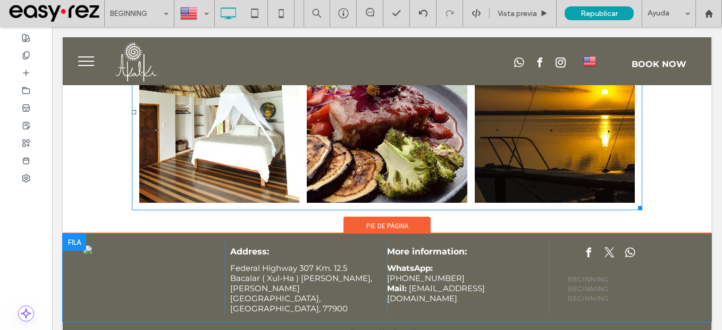
scroll to position [1394, 0]
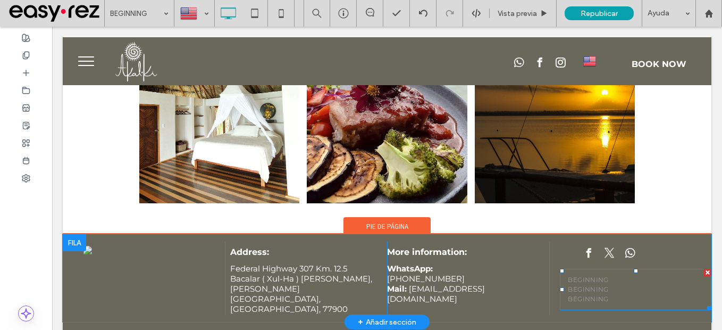
click at [704, 269] on div at bounding box center [707, 272] width 7 height 7
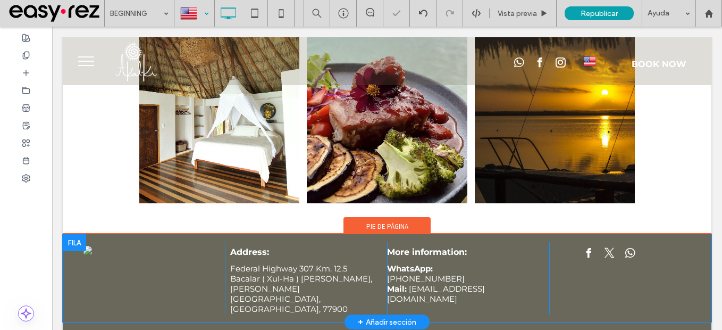
click at [202, 19] on div at bounding box center [194, 14] width 39 height 26
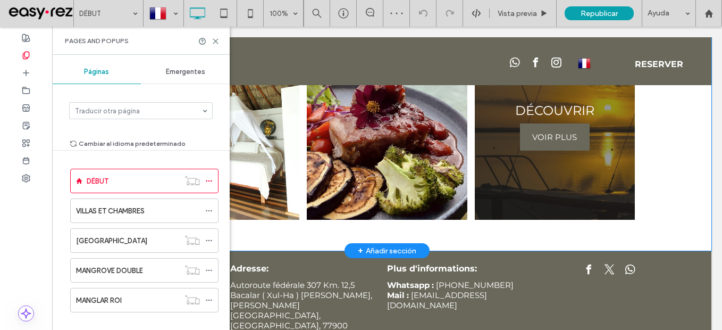
scroll to position [1444, 0]
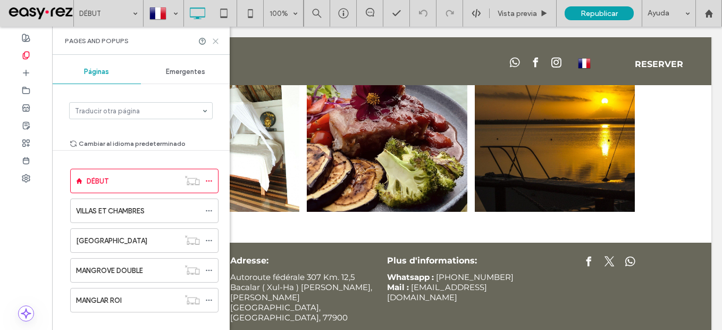
click at [215, 39] on icon at bounding box center [216, 41] width 8 height 8
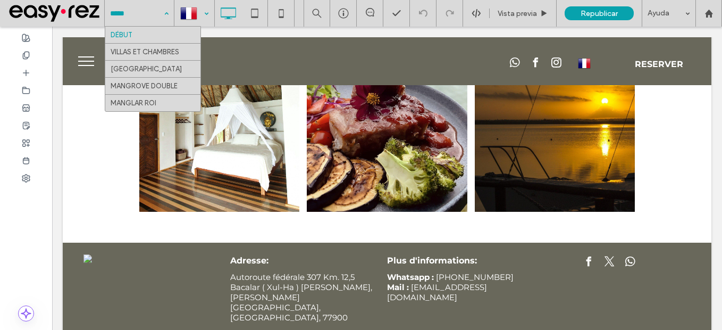
drag, startPoint x: 204, startPoint y: 16, endPoint x: 202, endPoint y: 25, distance: 9.2
click at [204, 16] on div at bounding box center [194, 14] width 39 height 26
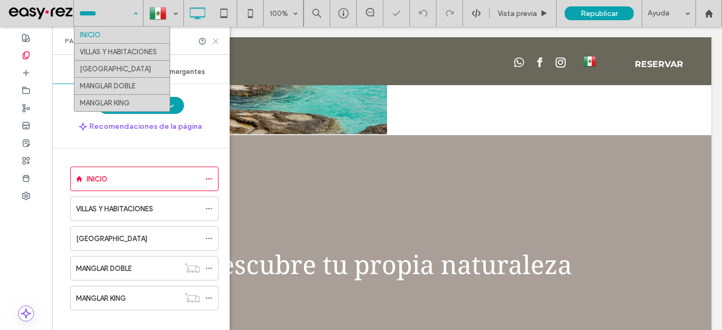
drag, startPoint x: 218, startPoint y: 44, endPoint x: 368, endPoint y: 94, distance: 158.1
click at [218, 44] on icon at bounding box center [216, 41] width 8 height 8
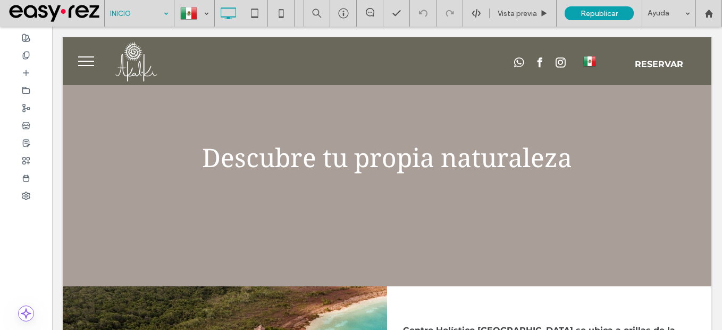
scroll to position [488, 0]
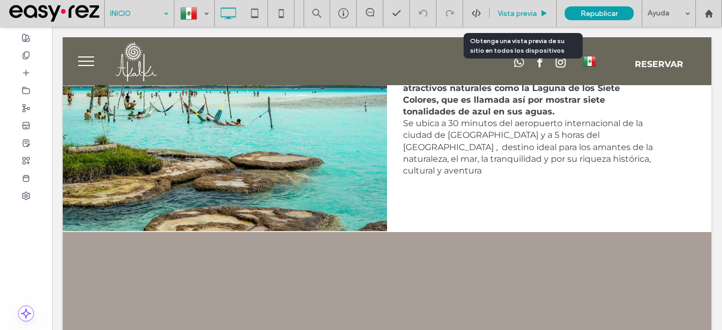
click at [528, 14] on span "Vista previa" at bounding box center [517, 13] width 39 height 9
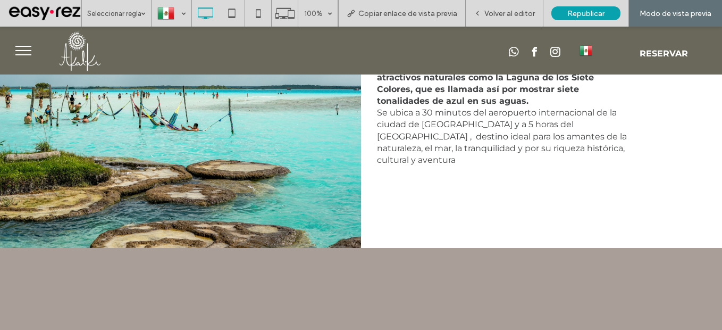
click at [20, 44] on button "menu" at bounding box center [24, 51] width 28 height 28
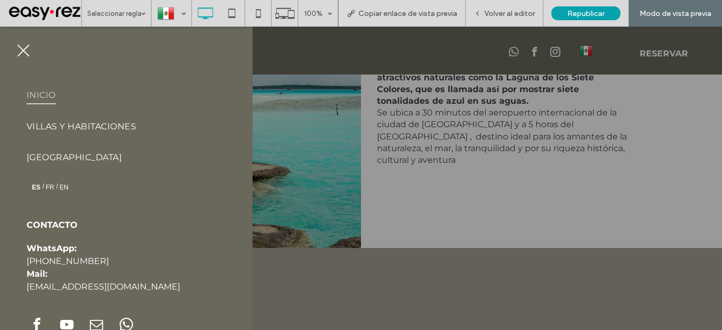
scroll to position [61, 0]
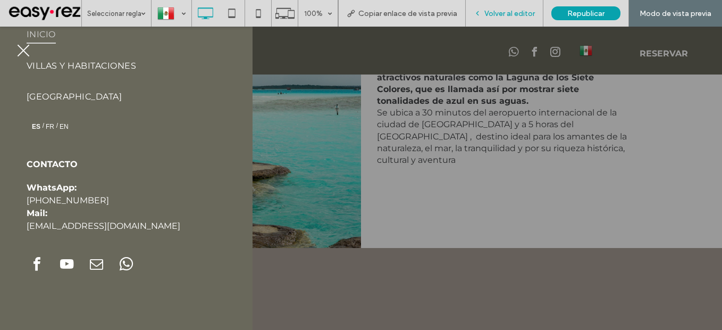
click at [515, 10] on span "Volver al editor" at bounding box center [510, 13] width 51 height 9
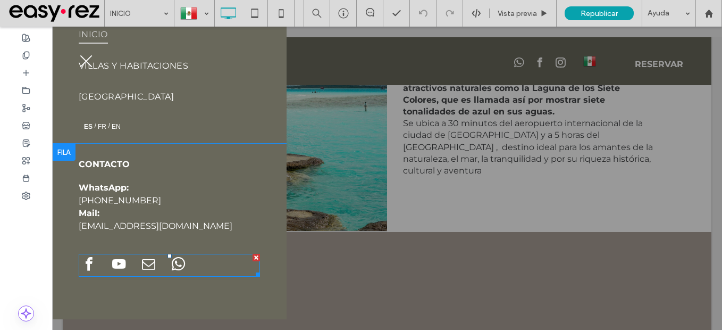
click at [195, 270] on div at bounding box center [137, 265] width 117 height 23
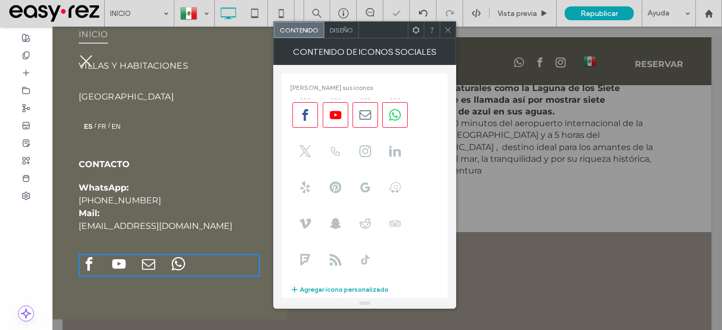
click at [450, 28] on icon at bounding box center [448, 30] width 8 height 8
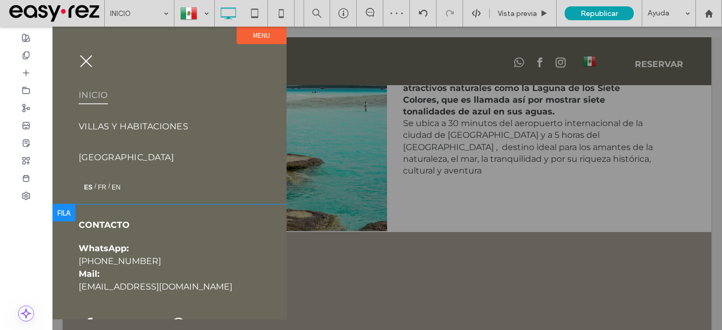
click at [81, 65] on span "menu" at bounding box center [86, 61] width 12 height 12
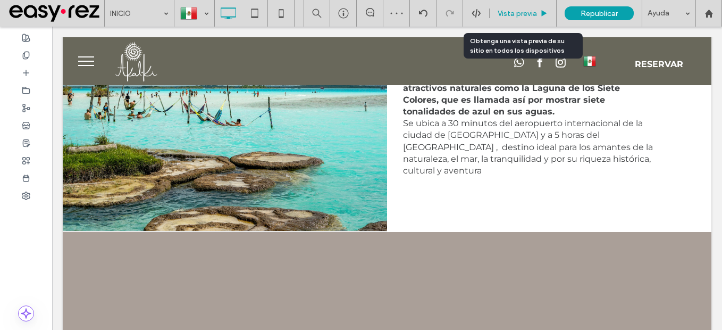
click at [532, 7] on div "Vista previa" at bounding box center [523, 13] width 67 height 27
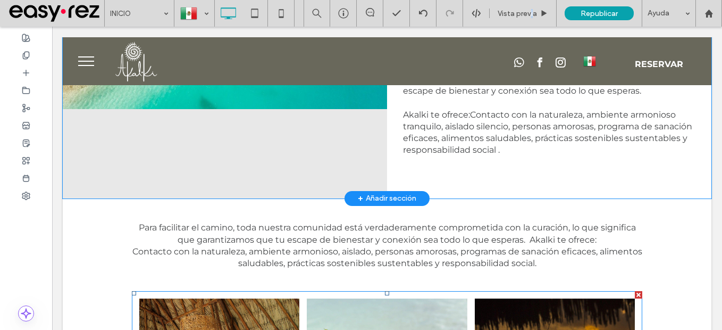
scroll to position [1020, 0]
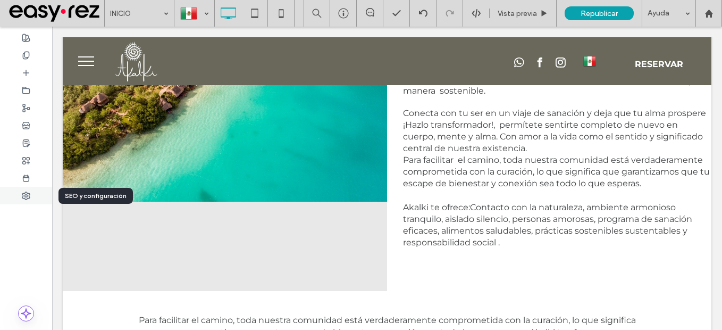
click at [24, 201] on div at bounding box center [26, 196] width 52 height 18
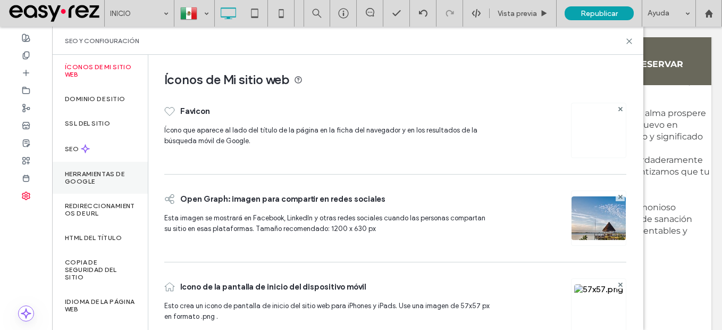
click at [89, 172] on label "Herramientas de Google" at bounding box center [100, 177] width 70 height 15
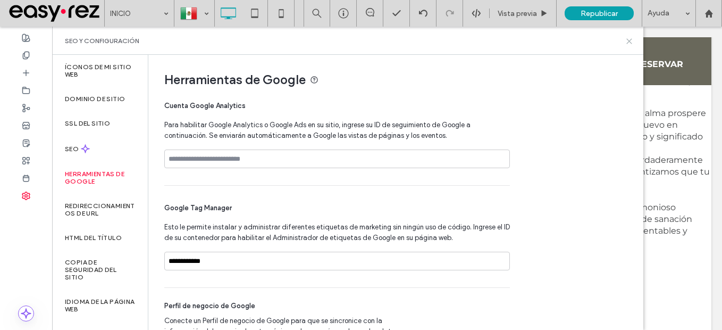
drag, startPoint x: 632, startPoint y: 43, endPoint x: 564, endPoint y: 24, distance: 69.4
click at [632, 43] on use at bounding box center [629, 41] width 5 height 5
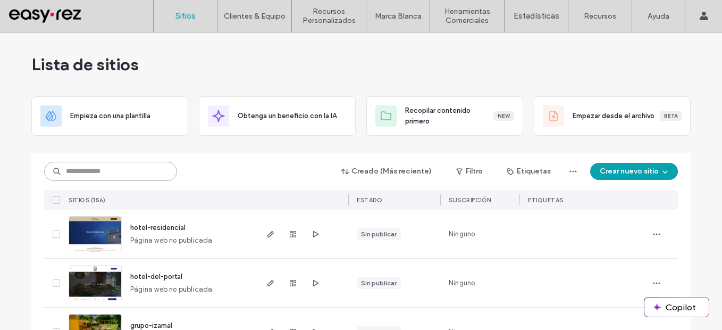
click at [129, 170] on input at bounding box center [110, 171] width 133 height 19
click at [131, 166] on input at bounding box center [110, 171] width 133 height 19
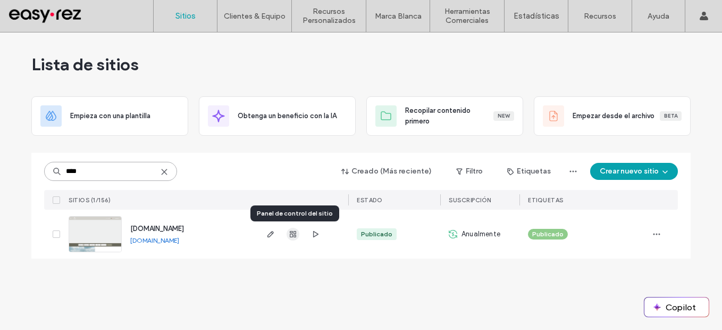
type input "****"
click at [293, 238] on span "button" at bounding box center [293, 234] width 13 height 13
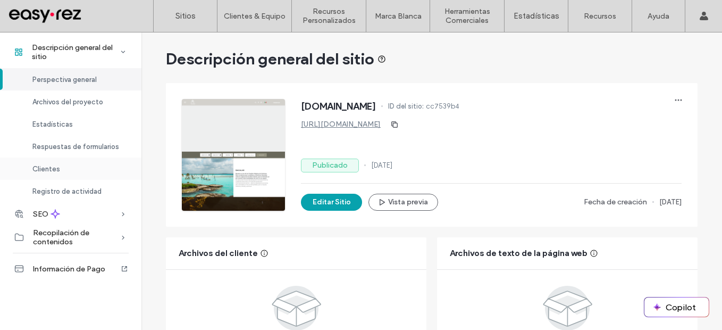
click at [73, 170] on div "Clientes" at bounding box center [71, 168] width 142 height 22
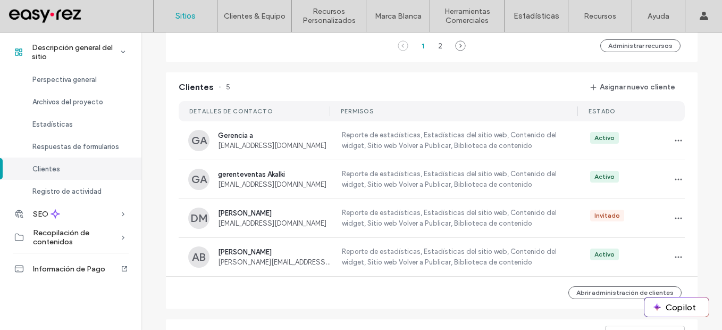
scroll to position [967, 0]
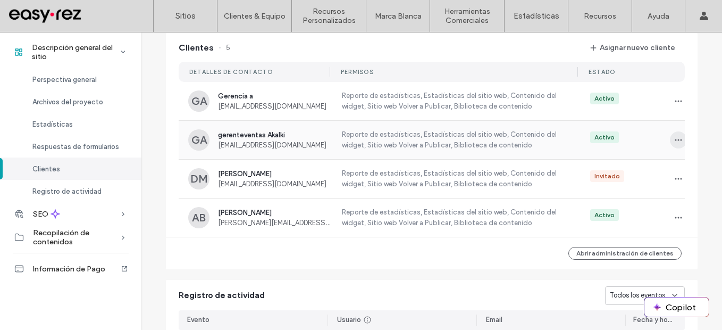
click at [670, 145] on span "button" at bounding box center [678, 139] width 17 height 17
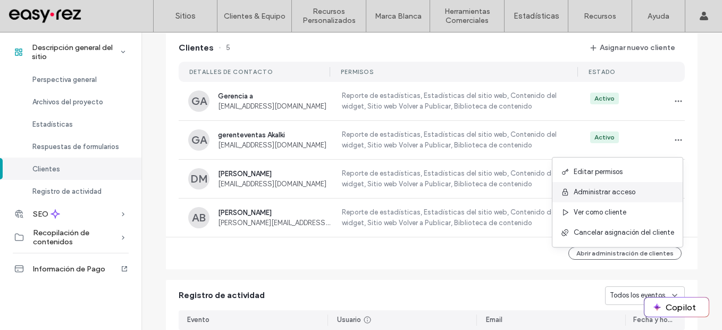
click at [604, 186] on div "Administrar acceso" at bounding box center [618, 192] width 130 height 20
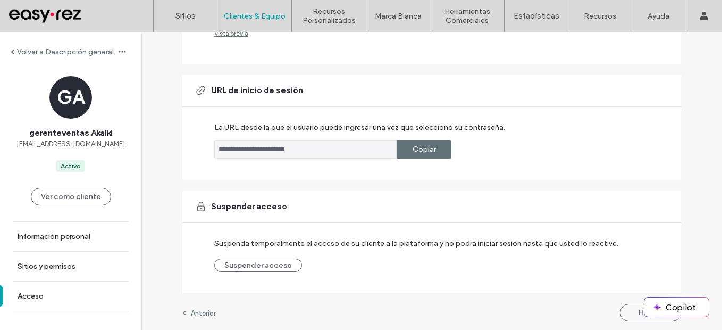
scroll to position [288, 0]
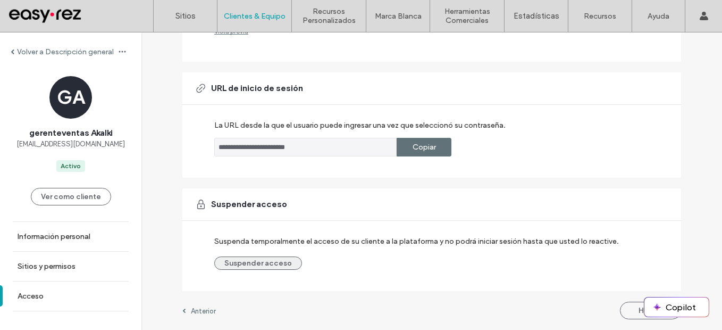
click at [270, 266] on button "Suspender acceso" at bounding box center [258, 262] width 88 height 13
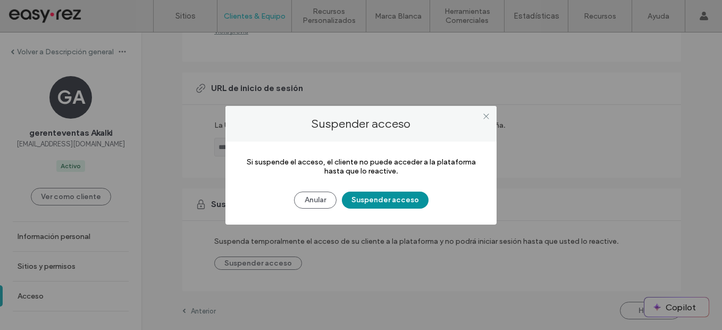
click at [409, 201] on button "Suspender acceso" at bounding box center [385, 200] width 87 height 17
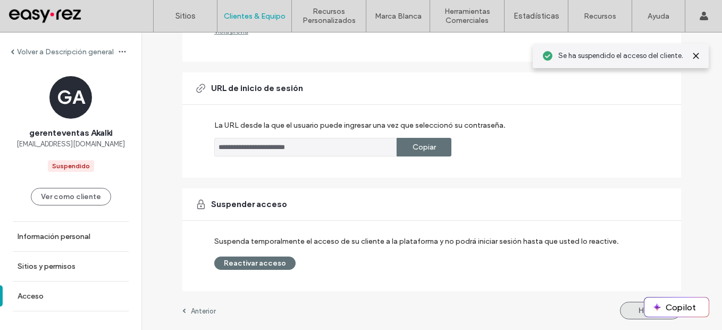
click at [630, 314] on button "Hecho" at bounding box center [650, 311] width 61 height 18
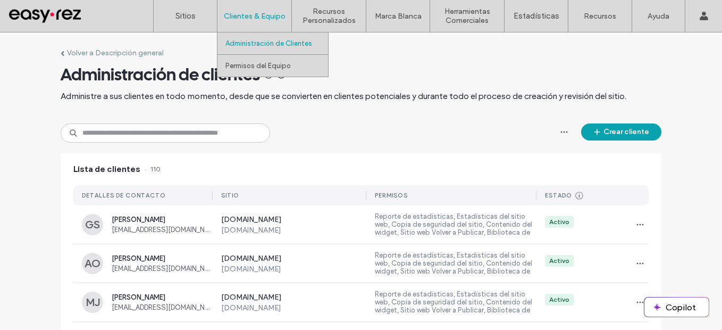
click at [248, 43] on label "Administración de Clientes" at bounding box center [269, 43] width 87 height 8
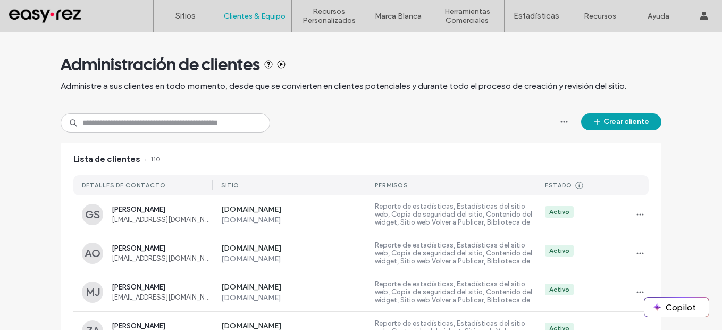
click at [355, 115] on div "Crear cliente" at bounding box center [361, 122] width 601 height 19
click at [372, 152] on div "Lista de clientes 110" at bounding box center [361, 159] width 601 height 32
click at [199, 127] on input at bounding box center [166, 122] width 210 height 19
paste input "**********"
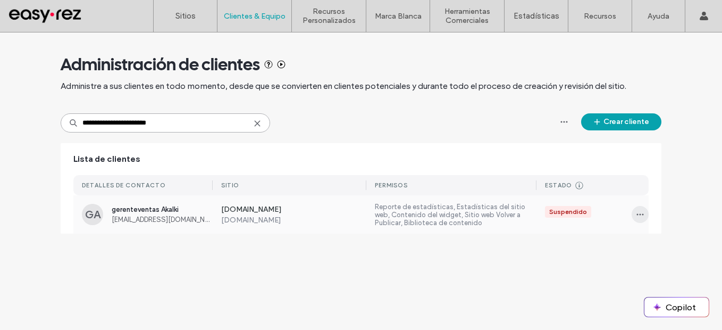
type input "**********"
click at [639, 211] on icon "button" at bounding box center [640, 214] width 9 height 9
click at [597, 279] on span "Eliminar cliente" at bounding box center [595, 282] width 48 height 11
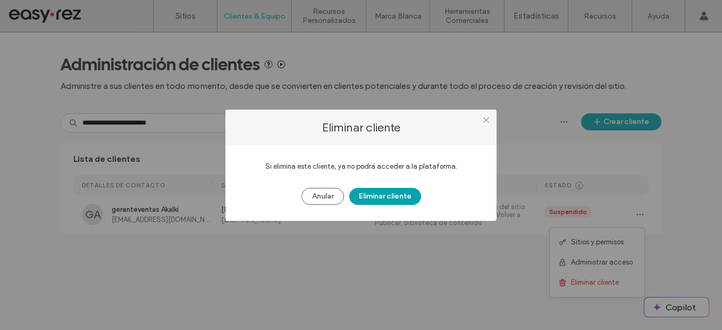
drag, startPoint x: 404, startPoint y: 199, endPoint x: 387, endPoint y: 206, distance: 17.9
click at [403, 199] on button "Eliminar cliente" at bounding box center [386, 196] width 72 height 17
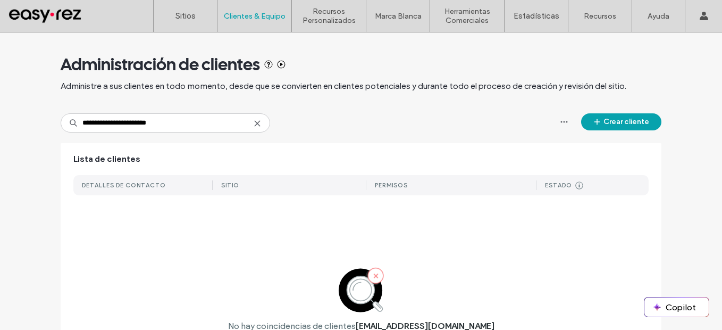
click at [256, 123] on icon at bounding box center [257, 123] width 9 height 9
